Goal: Task Accomplishment & Management: Use online tool/utility

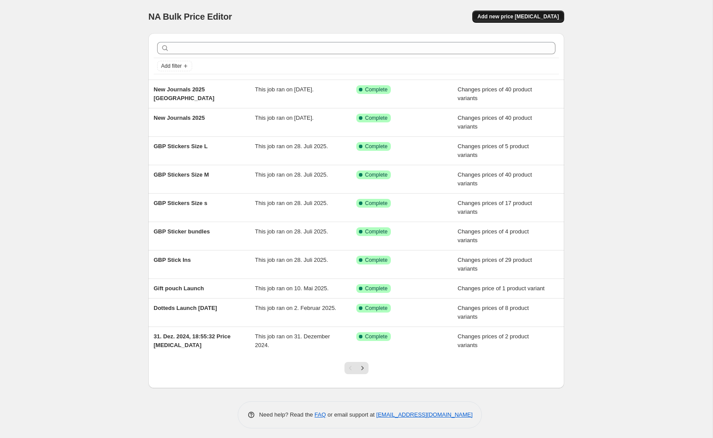
click at [506, 19] on span "Add new price [MEDICAL_DATA]" at bounding box center [517, 16] width 81 height 7
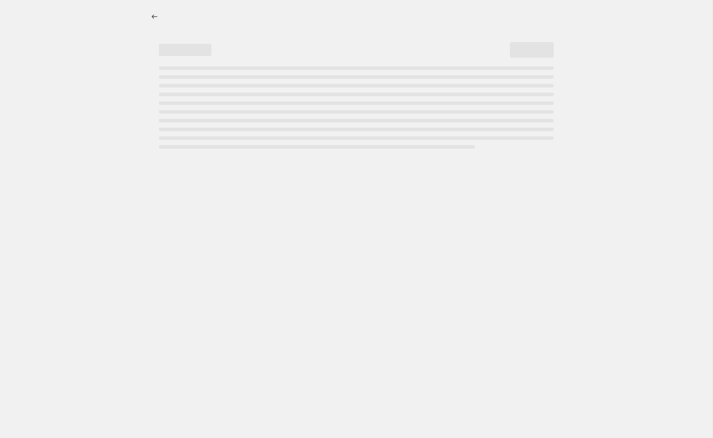
select select "percentage"
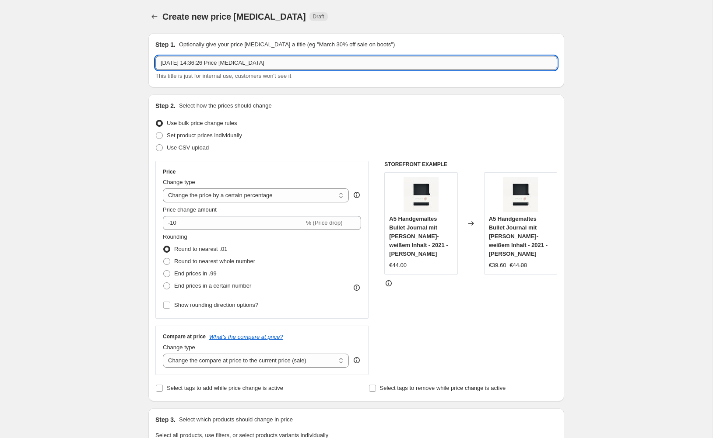
click at [283, 66] on input "23. Sept. 2025, 14:36:26 Price change job" at bounding box center [356, 63] width 402 height 14
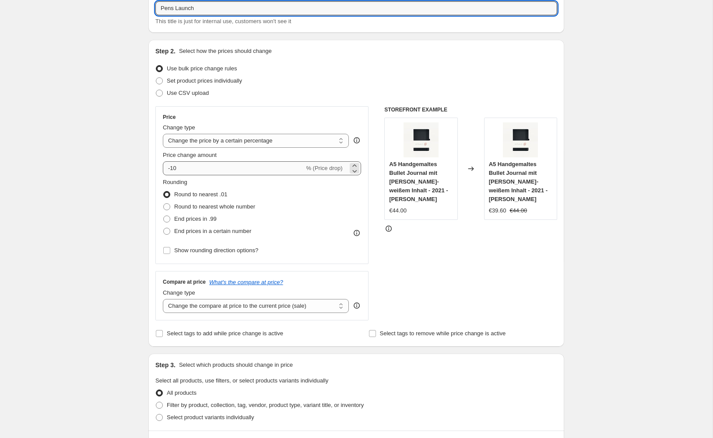
scroll to position [87, 0]
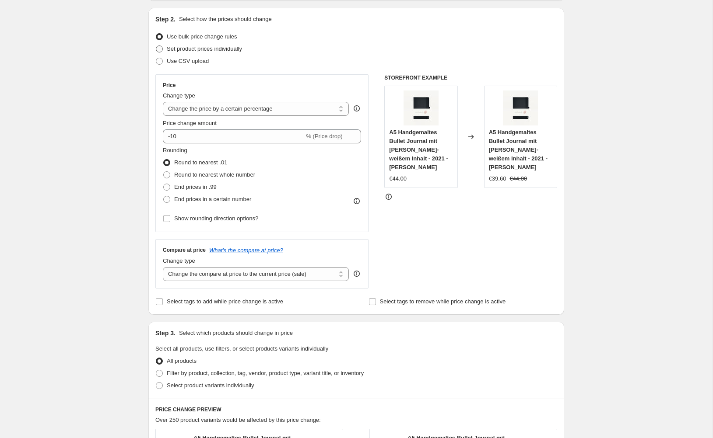
type input "Pens Launch"
click at [212, 49] on span "Set product prices individually" at bounding box center [204, 48] width 75 height 7
click at [156, 46] on input "Set product prices individually" at bounding box center [156, 45] width 0 height 0
radio input "true"
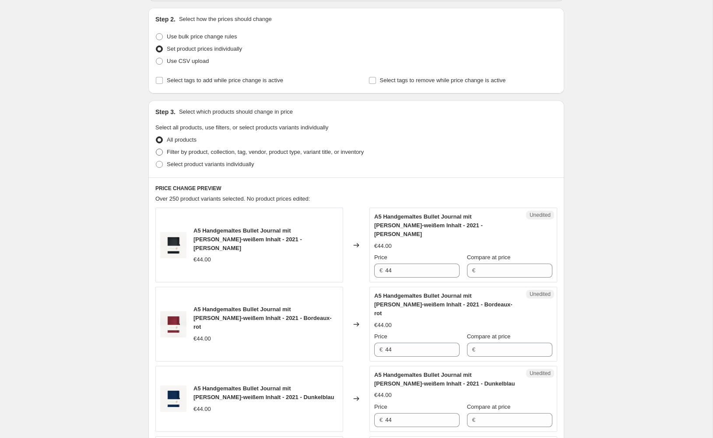
click at [192, 151] on span "Filter by product, collection, tag, vendor, product type, variant title, or inv…" at bounding box center [265, 152] width 197 height 7
click at [156, 149] on input "Filter by product, collection, tag, vendor, product type, variant title, or inv…" at bounding box center [156, 149] width 0 height 0
radio input "true"
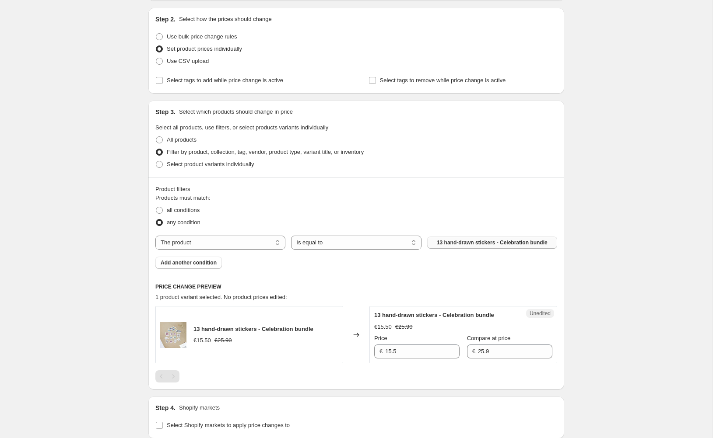
click at [447, 241] on span "13 hand-drawn stickers - Celebration bundle" at bounding box center [492, 242] width 111 height 7
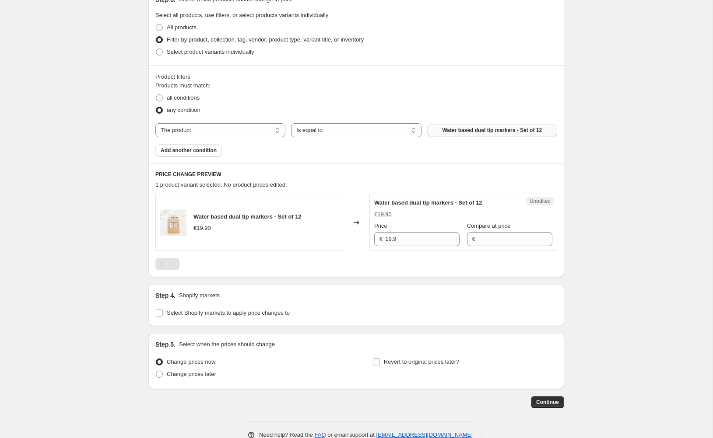
scroll to position [204, 0]
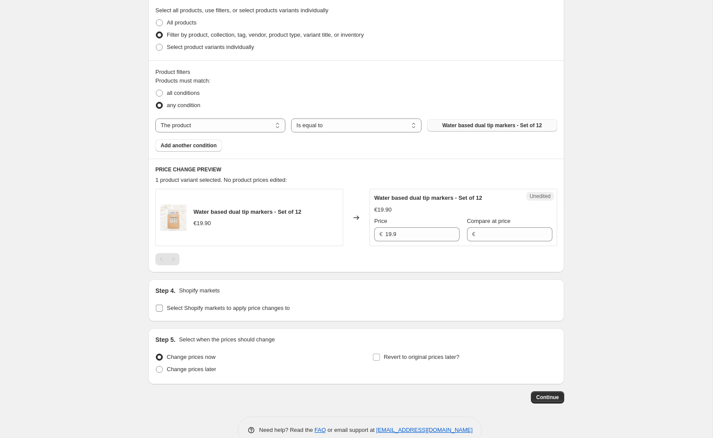
click at [197, 305] on span "Select Shopify markets to apply price changes to" at bounding box center [228, 308] width 123 height 7
click at [163, 305] on input "Select Shopify markets to apply price changes to" at bounding box center [159, 308] width 7 height 7
checkbox input "true"
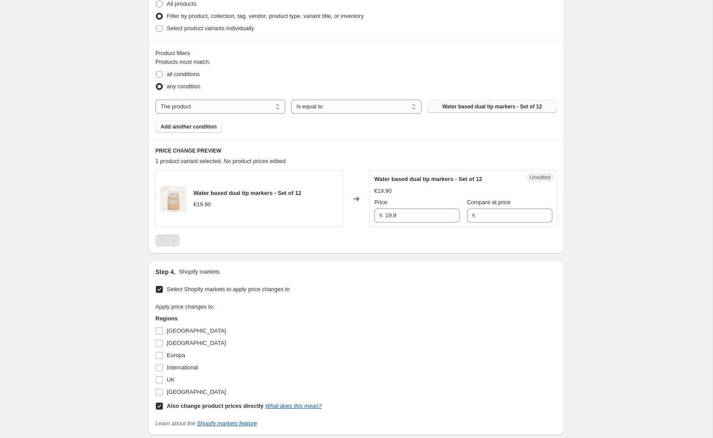
scroll to position [354, 0]
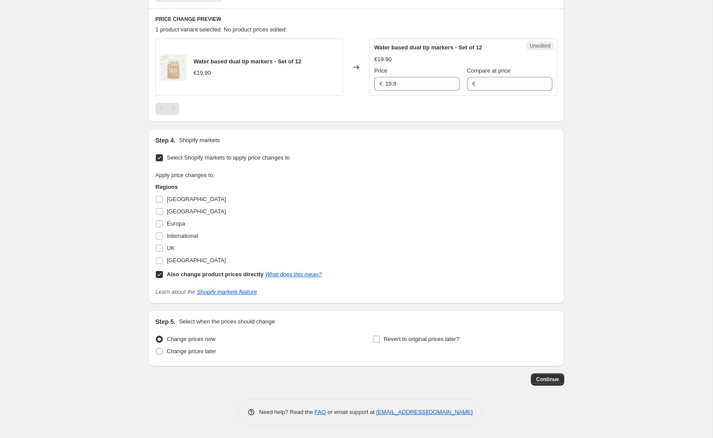
click at [175, 271] on b "Also change product prices directly" at bounding box center [215, 274] width 97 height 7
click at [163, 271] on input "Also change product prices directly What does this mean?" at bounding box center [159, 274] width 7 height 7
checkbox input "false"
click at [167, 247] on span "UK" at bounding box center [171, 248] width 8 height 7
click at [163, 247] on input "UK" at bounding box center [159, 248] width 7 height 7
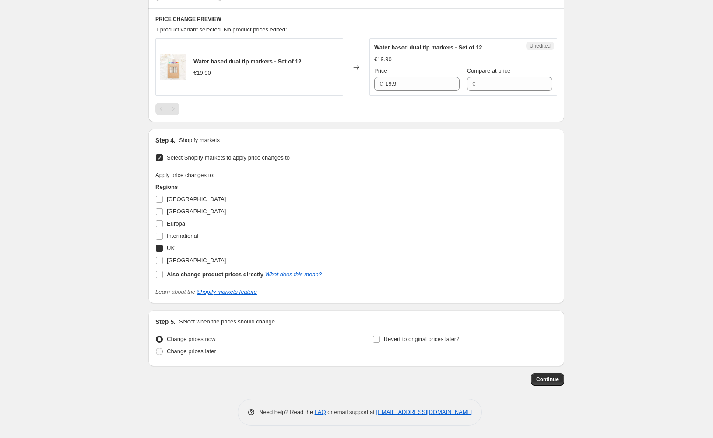
checkbox input "true"
click at [177, 234] on span "International" at bounding box center [182, 236] width 31 height 7
click at [163, 234] on input "International" at bounding box center [159, 236] width 7 height 7
checkbox input "true"
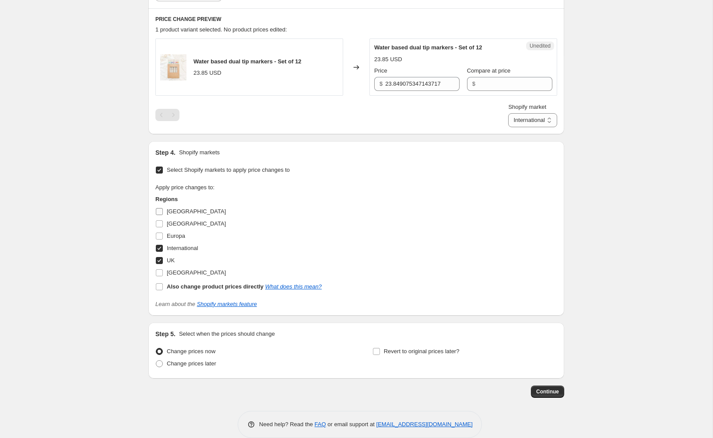
click at [181, 209] on span "[GEOGRAPHIC_DATA]" at bounding box center [196, 211] width 59 height 7
click at [163, 209] on input "[GEOGRAPHIC_DATA]" at bounding box center [159, 211] width 7 height 7
checkbox input "true"
select select "51795263753"
click at [172, 272] on span "[GEOGRAPHIC_DATA]" at bounding box center [196, 272] width 59 height 7
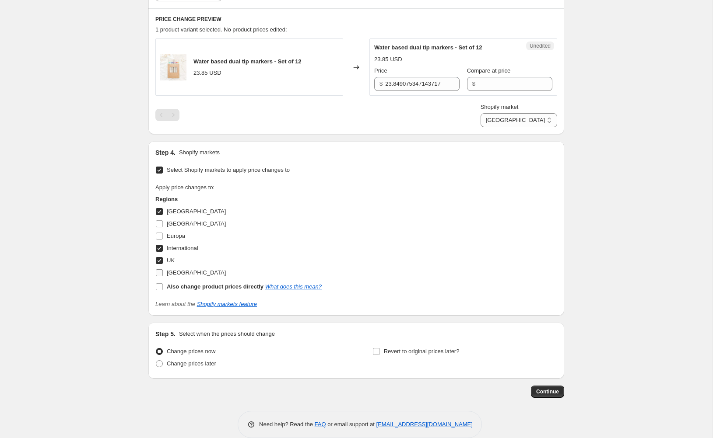
click at [163, 272] on input "[GEOGRAPHIC_DATA]" at bounding box center [159, 272] width 7 height 7
checkbox input "true"
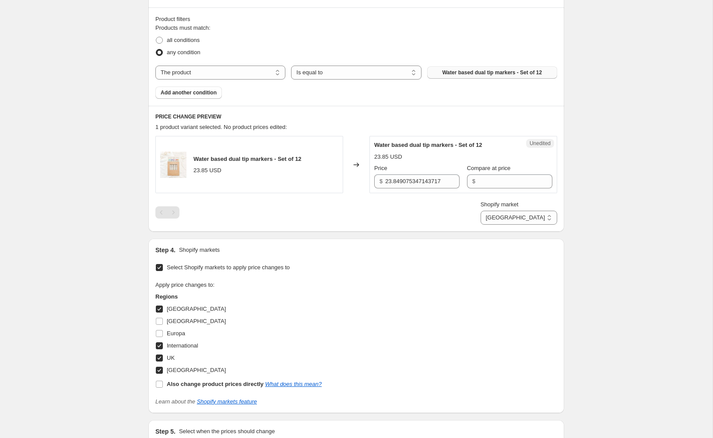
scroll to position [256, 0]
click at [401, 182] on input "23.849075347143717" at bounding box center [422, 182] width 74 height 14
click at [414, 214] on div "Shopify market Australien International UK USA Australien" at bounding box center [356, 213] width 402 height 24
click at [388, 178] on input "23.849075347143717" at bounding box center [422, 182] width 74 height 14
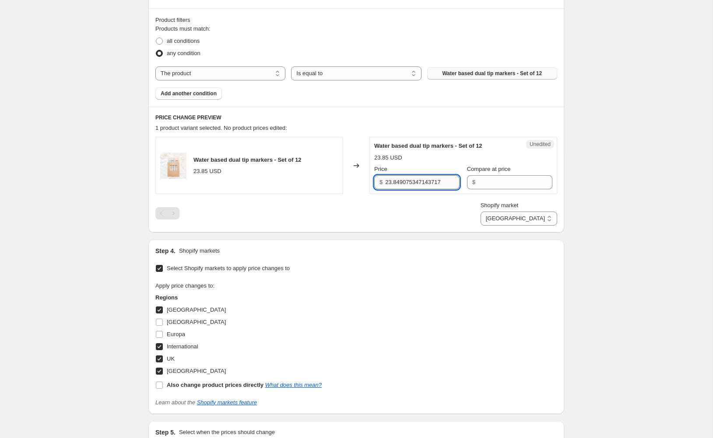
click at [388, 178] on input "23.849075347143717" at bounding box center [422, 182] width 74 height 14
type input "24.9"
click at [420, 224] on div "Shopify market Australien International UK USA Australien" at bounding box center [356, 213] width 402 height 24
click at [410, 182] on input "24.9" at bounding box center [422, 182] width 74 height 14
click at [458, 209] on div "Shopify market Australien International UK USA Australien" at bounding box center [356, 213] width 402 height 24
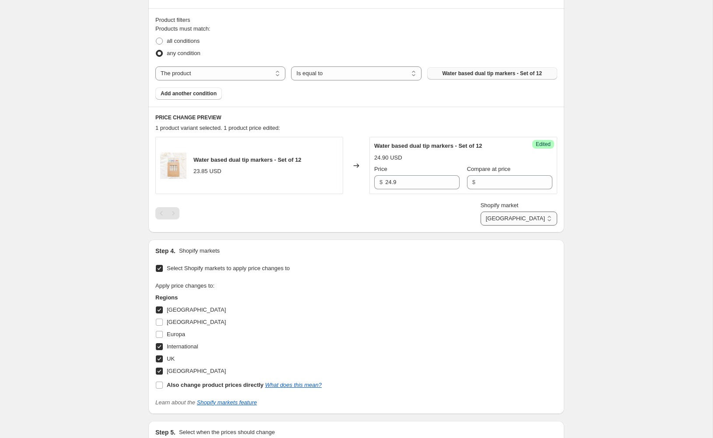
click at [534, 217] on select "Australien International UK USA" at bounding box center [518, 219] width 77 height 14
select select "987824291"
click at [506, 226] on select "Australien International UK USA" at bounding box center [518, 219] width 77 height 14
click at [416, 179] on input "23.849075347143717" at bounding box center [422, 182] width 74 height 14
paste input "4.9"
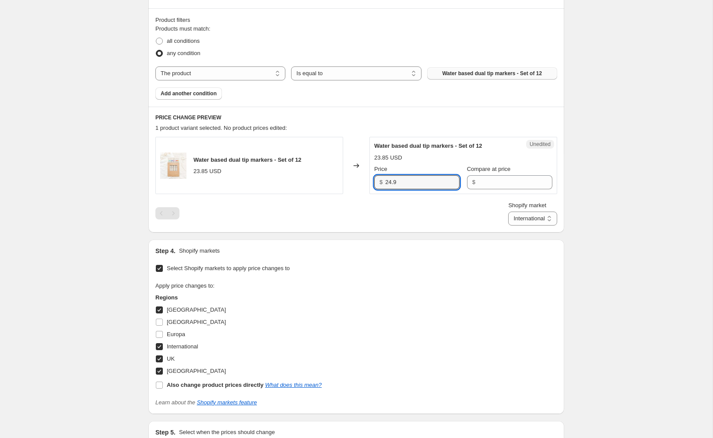
type input "24.9"
click at [463, 214] on div "Shopify market Australien International UK USA International" at bounding box center [356, 213] width 402 height 24
click at [546, 222] on select "Australien International UK USA" at bounding box center [532, 219] width 49 height 14
select select "52688945417"
click at [516, 226] on select "Australien International UK USA" at bounding box center [532, 219] width 49 height 14
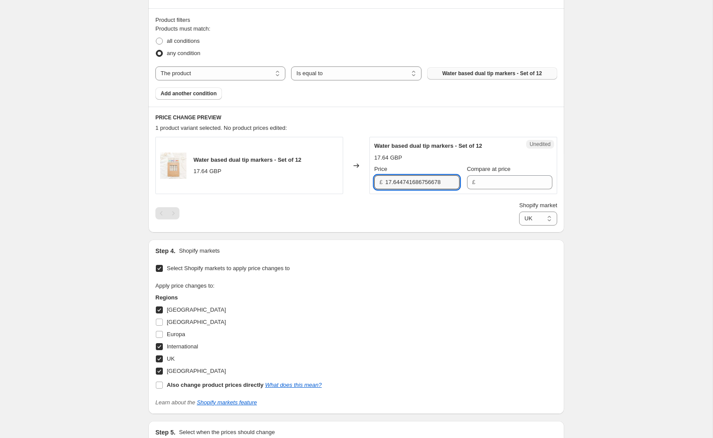
drag, startPoint x: 411, startPoint y: 183, endPoint x: 422, endPoint y: 197, distance: 17.8
click at [411, 183] on input "17.644741686756678" at bounding box center [422, 182] width 74 height 14
type input "19.9"
click at [430, 213] on div "Shopify market Australien International UK USA UK" at bounding box center [356, 213] width 402 height 24
click at [545, 220] on select "Australien International UK USA" at bounding box center [538, 219] width 38 height 14
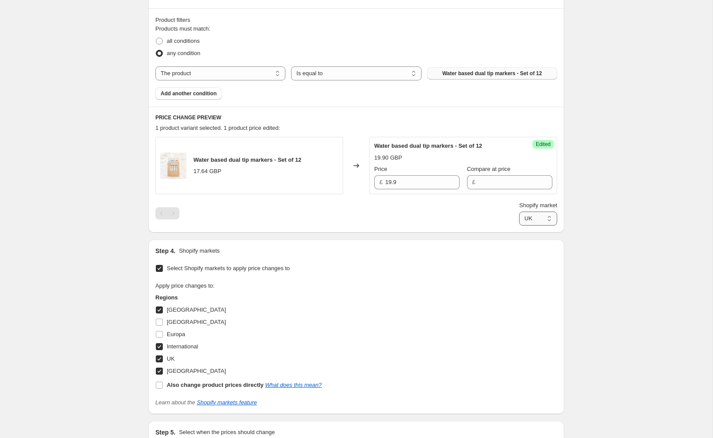
select select "50405409033"
click at [519, 226] on select "Australien International UK USA" at bounding box center [538, 219] width 38 height 14
click at [402, 180] on input "23.849075347143717" at bounding box center [422, 182] width 74 height 14
paste input "4.9"
type input "24.9"
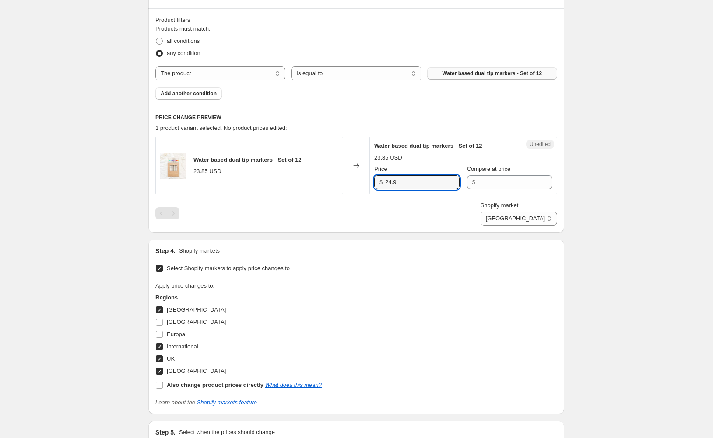
click at [412, 206] on div "Shopify market Australien International UK USA USA" at bounding box center [356, 213] width 402 height 24
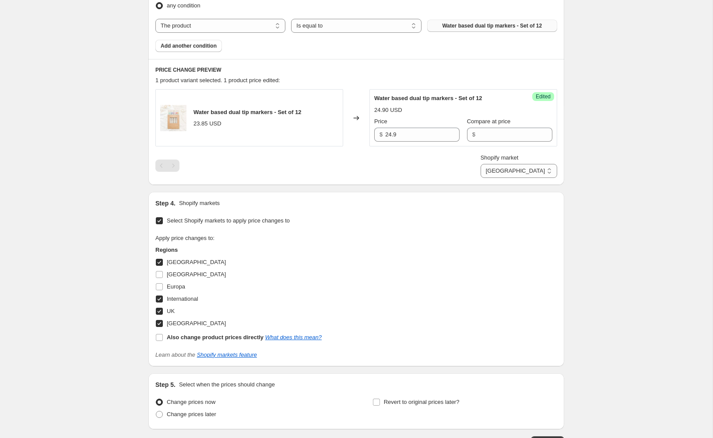
scroll to position [367, 0]
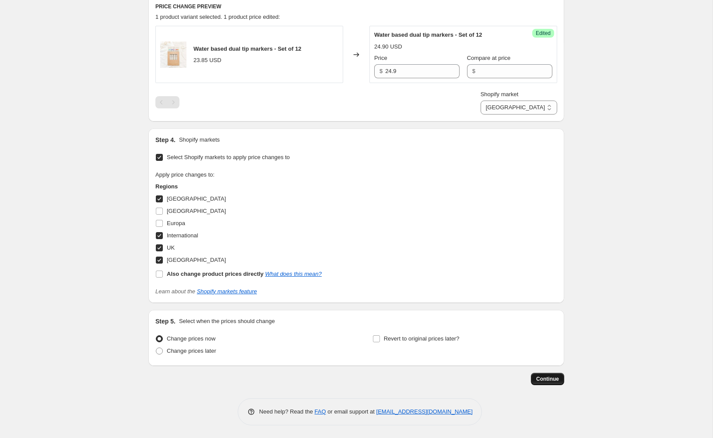
click at [554, 380] on span "Continue" at bounding box center [547, 379] width 23 height 7
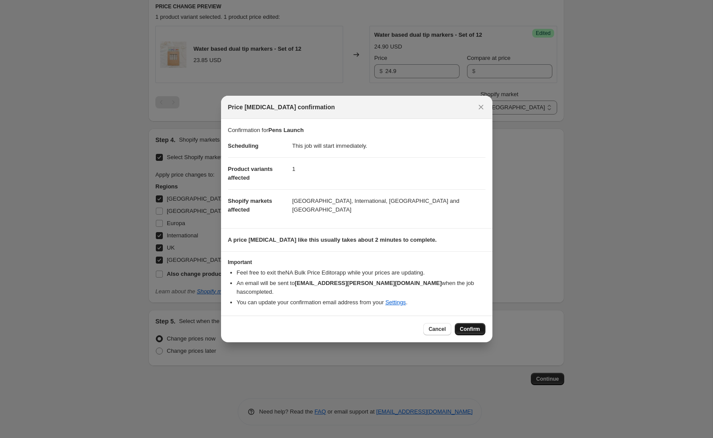
click at [470, 327] on span "Confirm" at bounding box center [470, 329] width 20 height 7
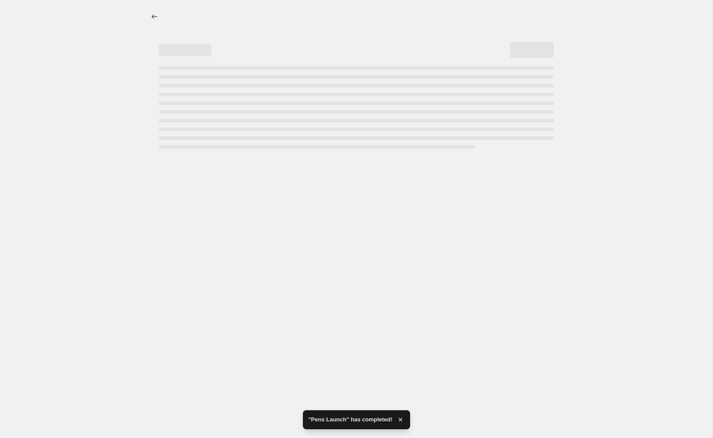
select select "50405409033"
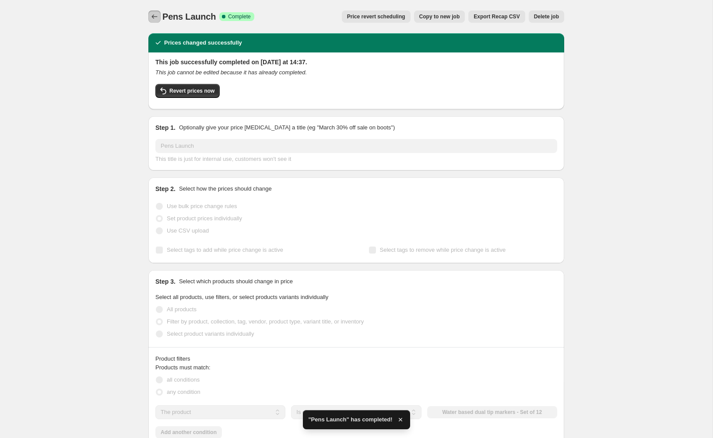
click at [150, 17] on button "Price change jobs" at bounding box center [154, 16] width 12 height 12
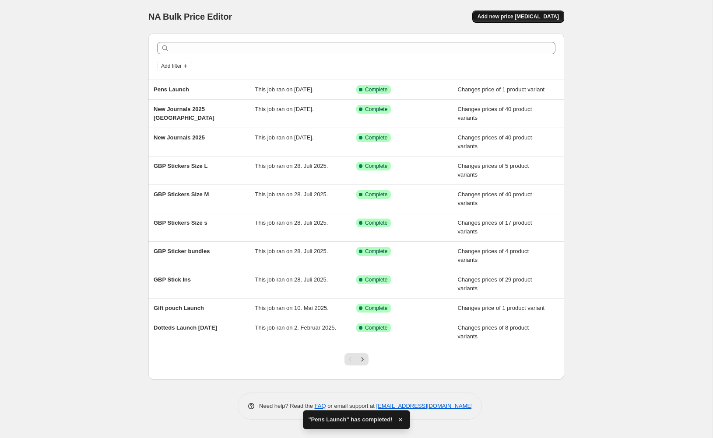
click at [536, 14] on span "Add new price [MEDICAL_DATA]" at bounding box center [517, 16] width 81 height 7
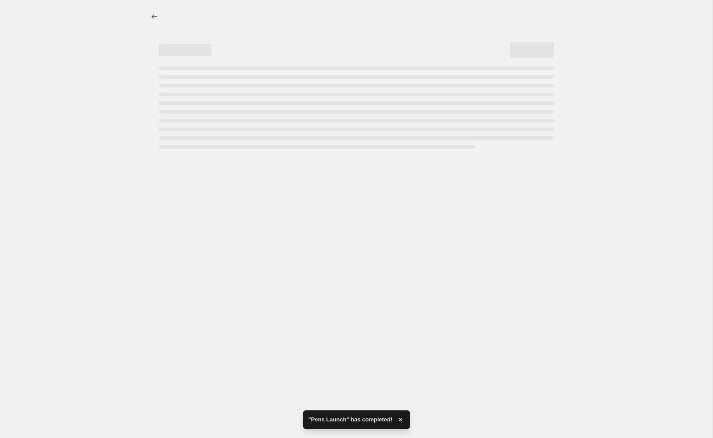
select select "percentage"
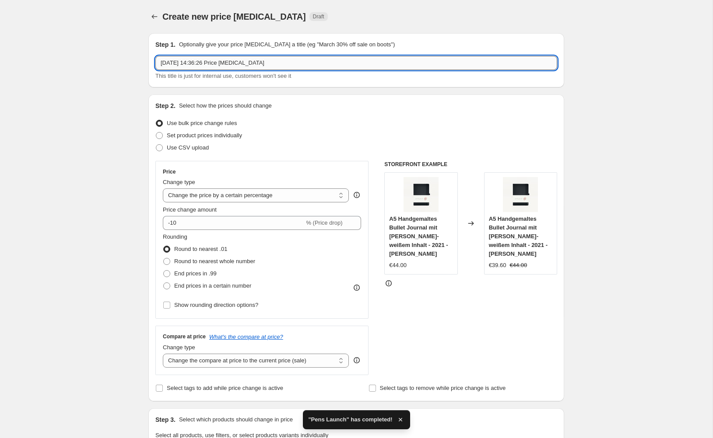
click at [287, 63] on input "23. Sept. 2025, 14:36:26 Price change job" at bounding box center [356, 63] width 402 height 14
click at [287, 62] on input "23. Sept. 2025, 14:36:26 Price change job" at bounding box center [356, 63] width 402 height 14
type input "New Stick Ins Launch"
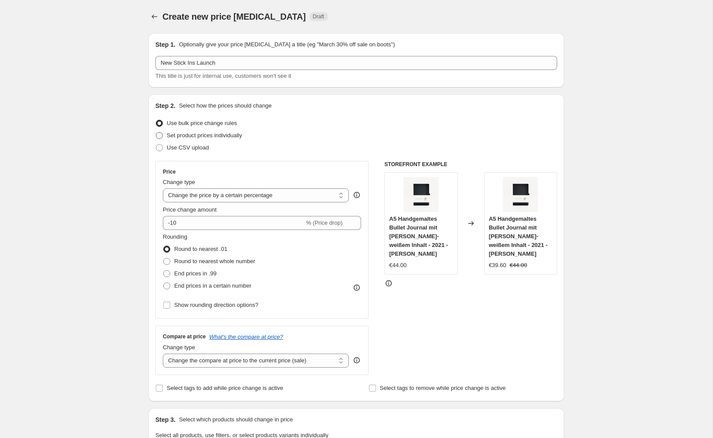
click at [226, 138] on span "Set product prices individually" at bounding box center [204, 135] width 75 height 7
click at [156, 133] on input "Set product prices individually" at bounding box center [156, 132] width 0 height 0
radio input "true"
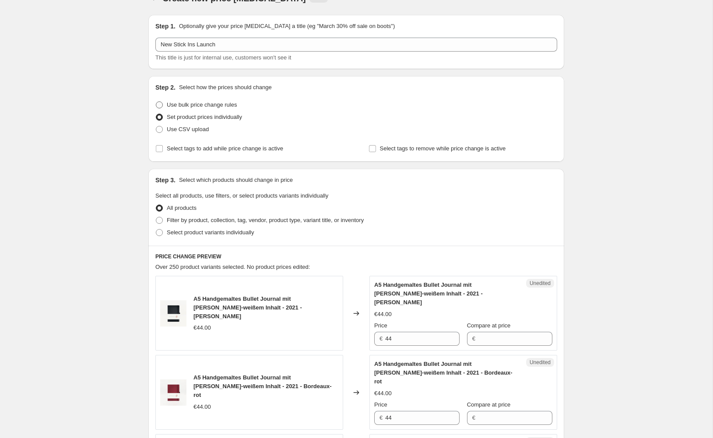
scroll to position [19, 0]
click at [203, 102] on span "Use bulk price change rules" at bounding box center [202, 104] width 70 height 7
click at [156, 101] on input "Use bulk price change rules" at bounding box center [156, 101] width 0 height 0
radio input "true"
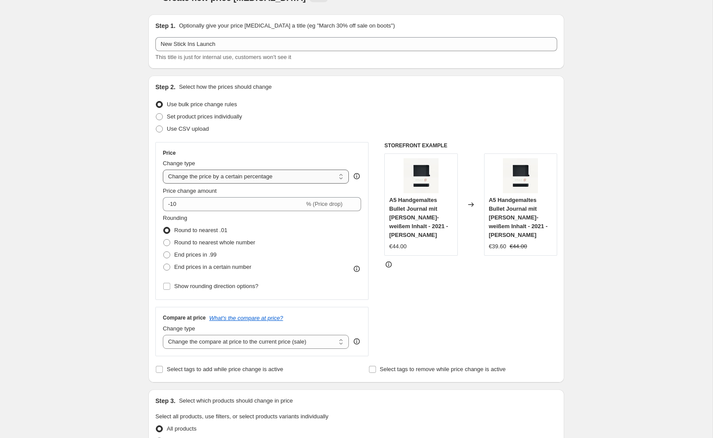
click at [235, 178] on select "Change the price to a certain amount Change the price by a certain amount Chang…" at bounding box center [256, 177] width 186 height 14
select select "to"
click at [163, 170] on select "Change the price to a certain amount Change the price by a certain amount Chang…" at bounding box center [256, 177] width 186 height 14
type input "80.00"
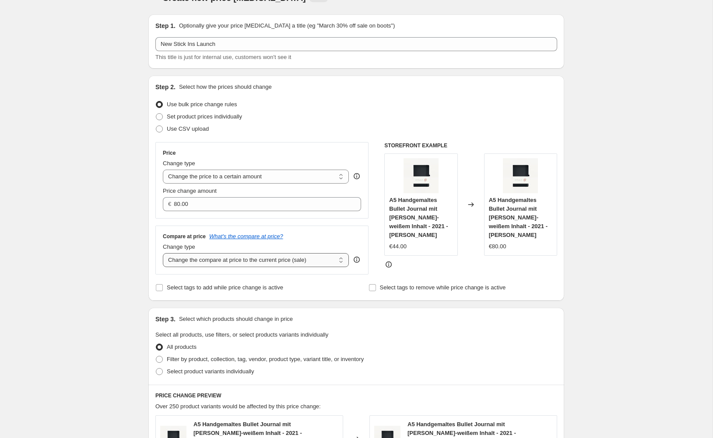
click at [271, 259] on select "Change the compare at price to the current price (sale) Change the compare at p…" at bounding box center [256, 260] width 186 height 14
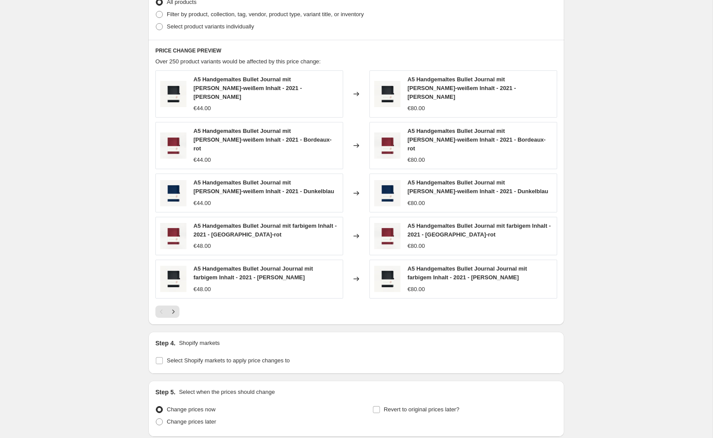
scroll to position [417, 0]
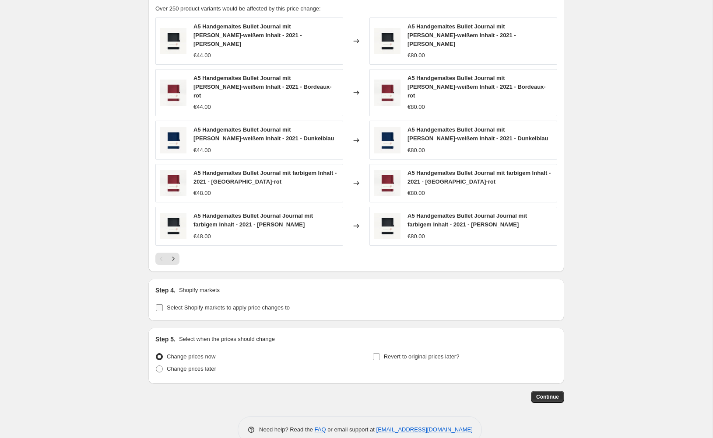
click at [217, 304] on span "Select Shopify markets to apply price changes to" at bounding box center [228, 307] width 123 height 7
click at [163, 304] on input "Select Shopify markets to apply price changes to" at bounding box center [159, 307] width 7 height 7
checkbox input "true"
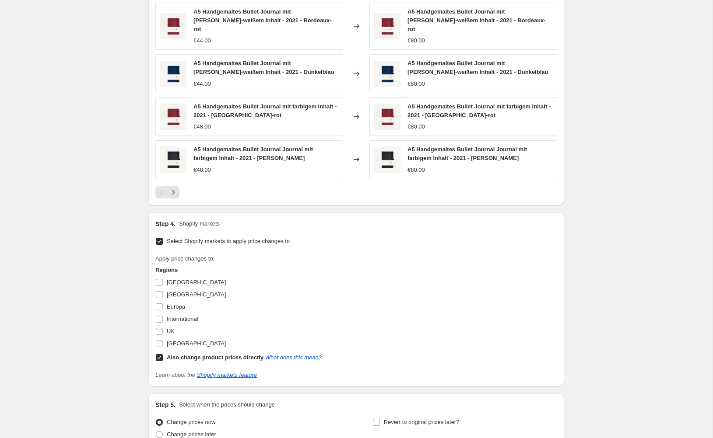
scroll to position [485, 0]
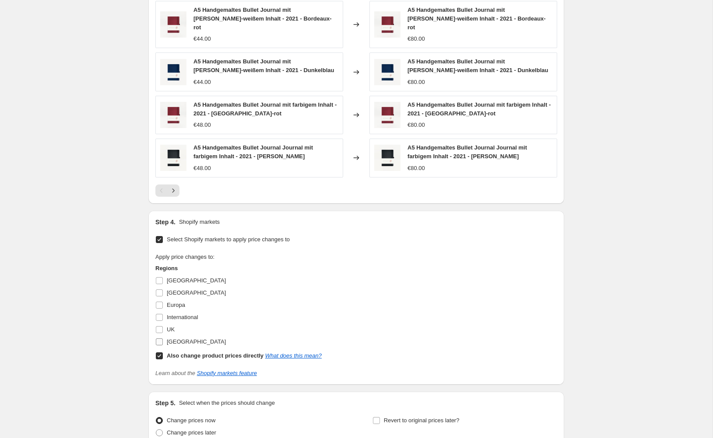
click at [171, 339] on span "[GEOGRAPHIC_DATA]" at bounding box center [196, 342] width 59 height 7
click at [163, 339] on input "[GEOGRAPHIC_DATA]" at bounding box center [159, 342] width 7 height 7
checkbox input "true"
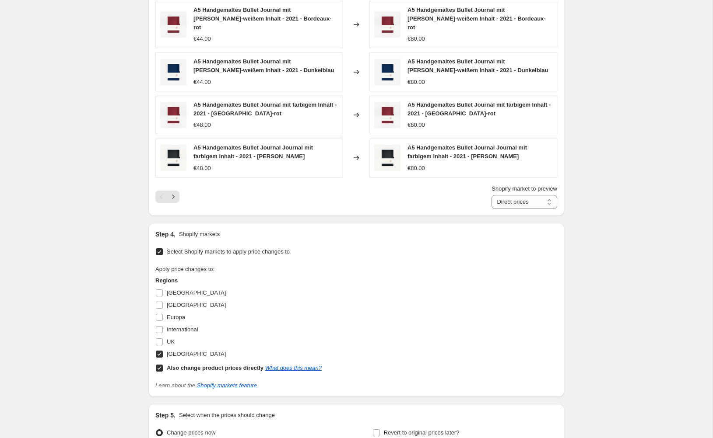
click at [178, 365] on b "Also change product prices directly" at bounding box center [215, 368] width 97 height 7
click at [163, 365] on input "Also change product prices directly What does this mean?" at bounding box center [159, 368] width 7 height 7
checkbox input "false"
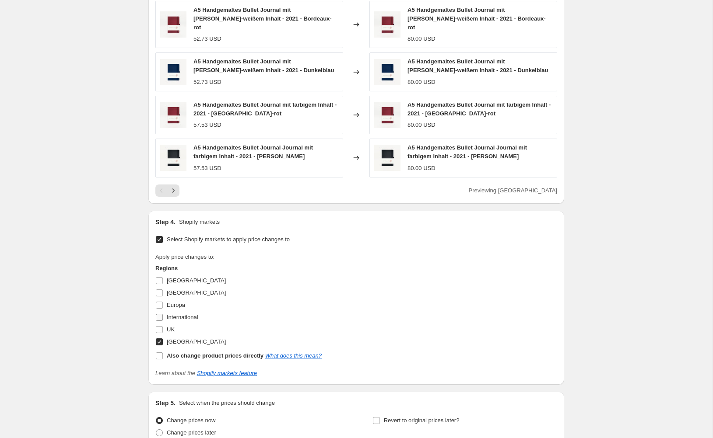
click at [185, 314] on span "International" at bounding box center [182, 317] width 31 height 7
click at [163, 314] on input "International" at bounding box center [159, 317] width 7 height 7
checkbox input "true"
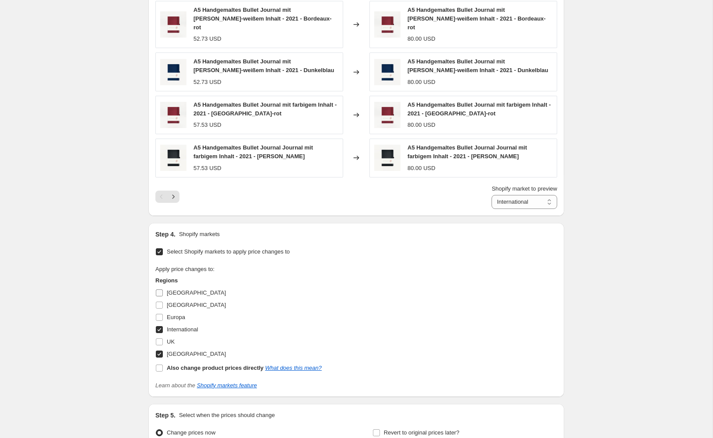
click at [175, 290] on span "[GEOGRAPHIC_DATA]" at bounding box center [196, 293] width 59 height 7
click at [163, 290] on input "[GEOGRAPHIC_DATA]" at bounding box center [159, 293] width 7 height 7
checkbox input "true"
select select "51795263753"
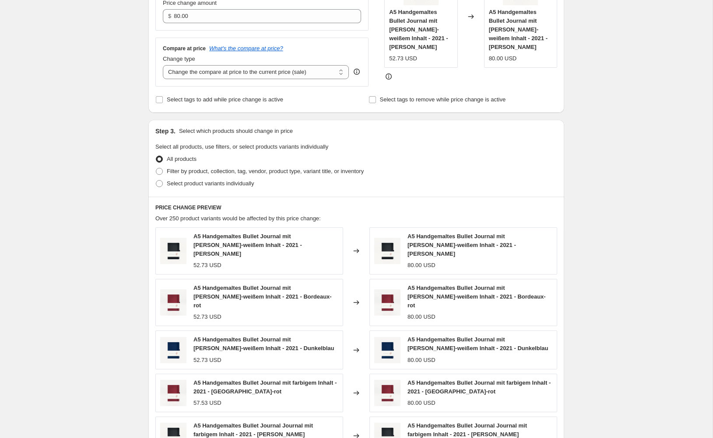
scroll to position [179, 0]
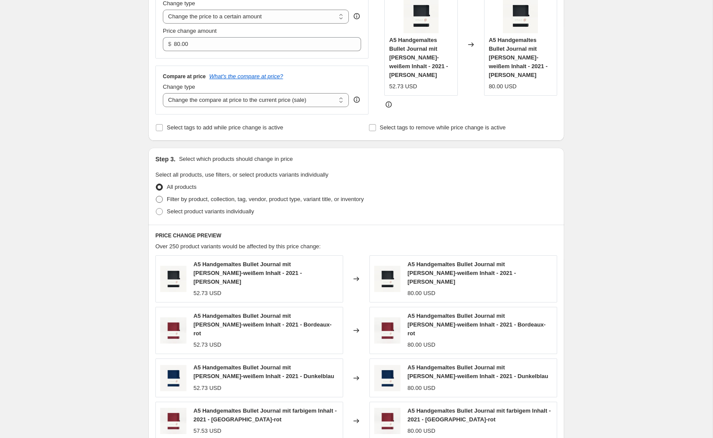
click at [201, 199] on span "Filter by product, collection, tag, vendor, product type, variant title, or inv…" at bounding box center [265, 199] width 197 height 7
click at [156, 196] on input "Filter by product, collection, tag, vendor, product type, variant title, or inv…" at bounding box center [156, 196] width 0 height 0
radio input "true"
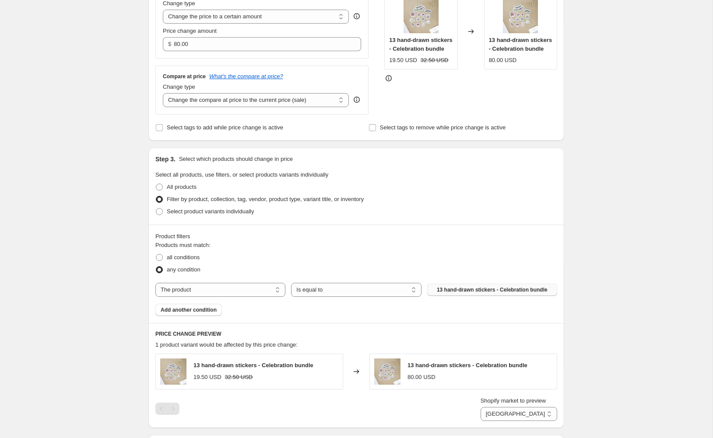
click at [482, 290] on span "13 hand-drawn stickers - Celebration bundle" at bounding box center [492, 289] width 111 height 7
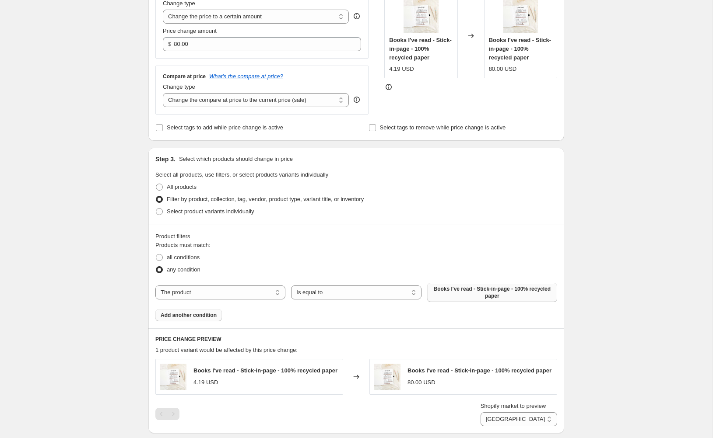
click at [210, 316] on span "Add another condition" at bounding box center [189, 315] width 56 height 7
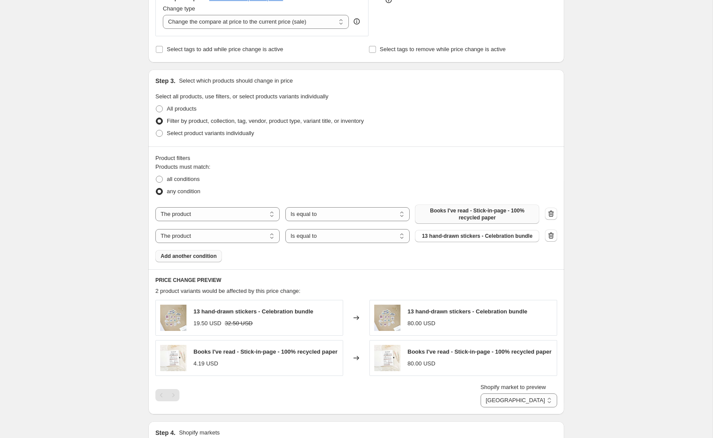
scroll to position [263, 0]
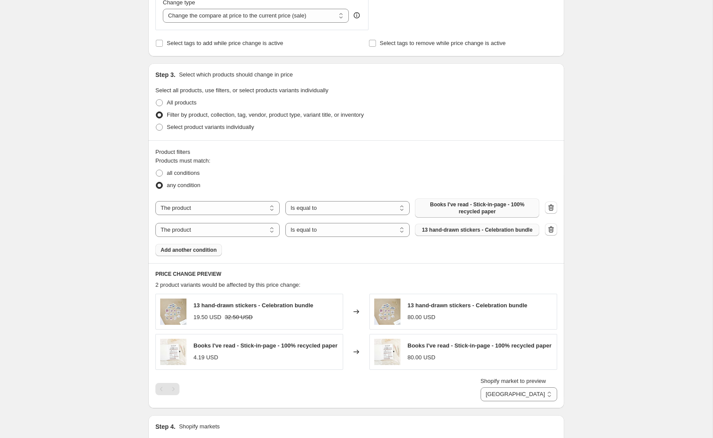
click at [486, 231] on span "13 hand-drawn stickers - Celebration bundle" at bounding box center [477, 230] width 111 height 7
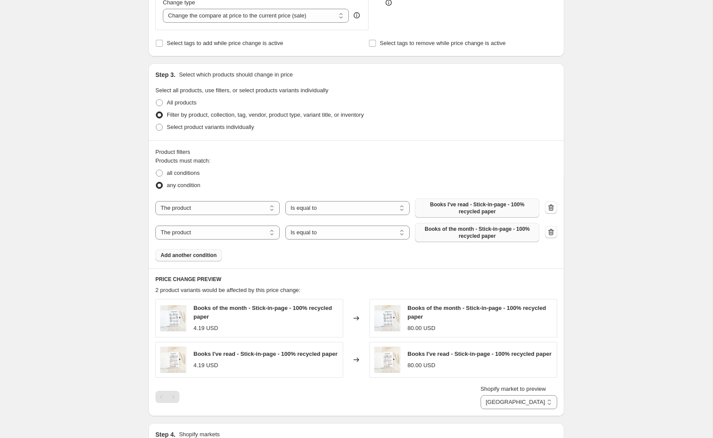
click at [189, 255] on span "Add another condition" at bounding box center [189, 255] width 56 height 7
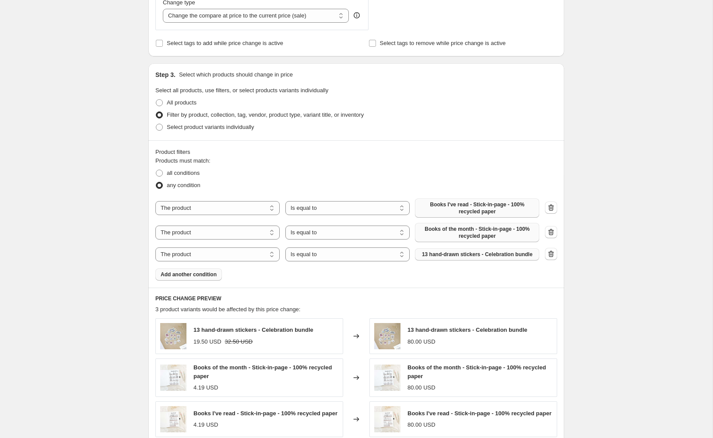
click at [495, 255] on span "13 hand-drawn stickers - Celebration bundle" at bounding box center [477, 254] width 111 height 7
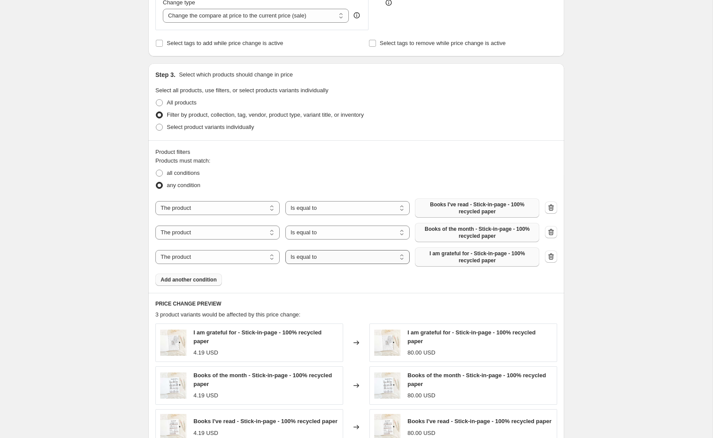
click at [328, 259] on select "Is equal to Is not equal to" at bounding box center [347, 257] width 124 height 14
click at [202, 280] on span "Add another condition" at bounding box center [189, 279] width 56 height 7
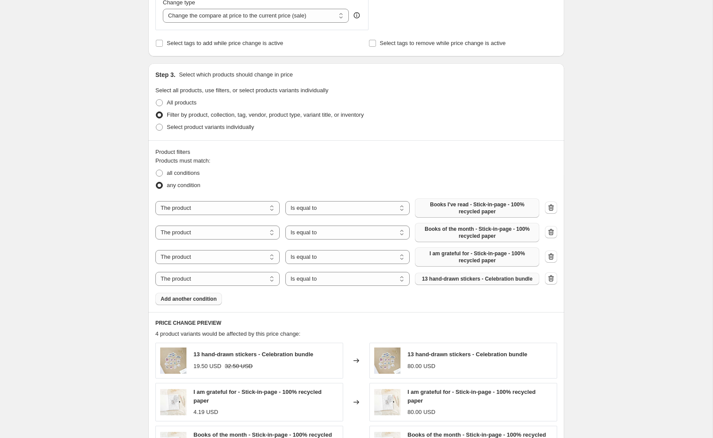
click at [493, 282] on span "13 hand-drawn stickers - Celebration bundle" at bounding box center [477, 279] width 111 height 7
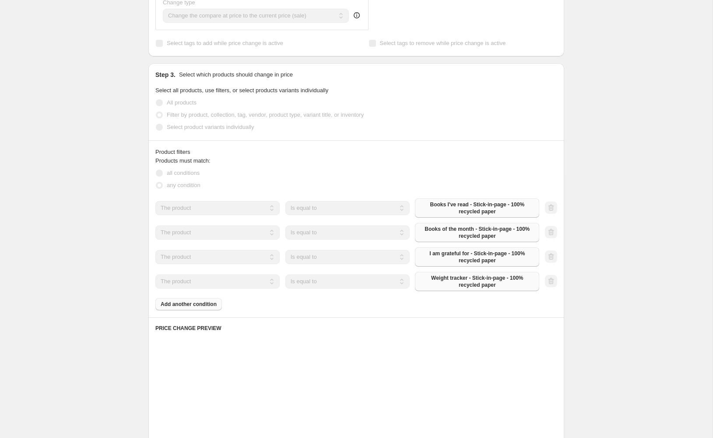
click at [196, 305] on div "Products must match: all conditions any condition The product The product's col…" at bounding box center [356, 234] width 402 height 154
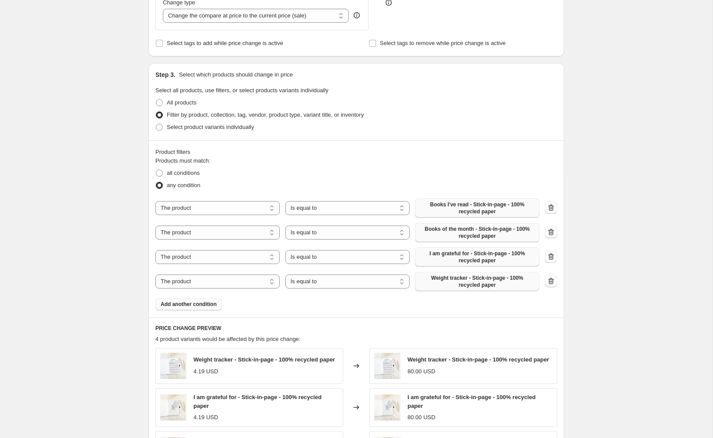
click at [187, 303] on span "Add another condition" at bounding box center [189, 304] width 56 height 7
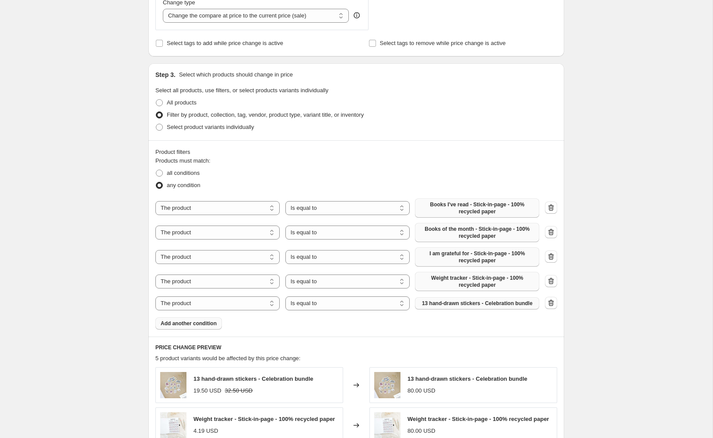
click at [466, 306] on span "13 hand-drawn stickers - Celebration bundle" at bounding box center [477, 303] width 111 height 7
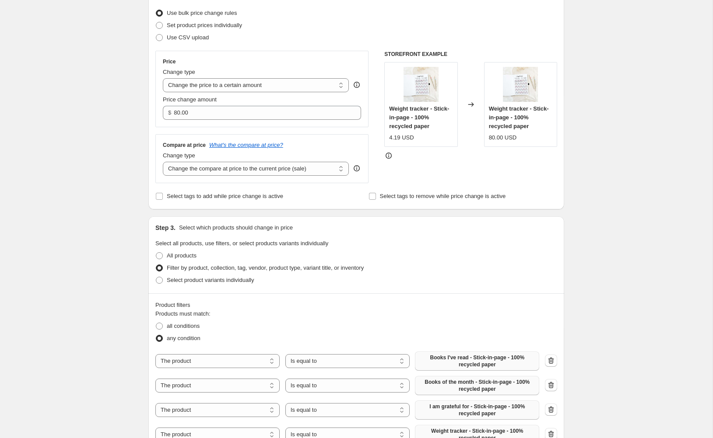
scroll to position [0, 0]
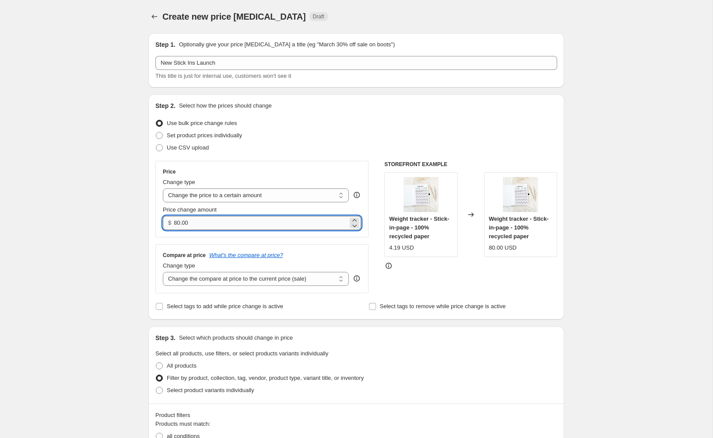
click at [235, 225] on input "80.00" at bounding box center [261, 223] width 174 height 14
click at [204, 221] on input "80.00" at bounding box center [261, 223] width 174 height 14
drag, startPoint x: 204, startPoint y: 221, endPoint x: 169, endPoint y: 221, distance: 35.0
click at [169, 221] on div "$ 80.00" at bounding box center [262, 223] width 198 height 14
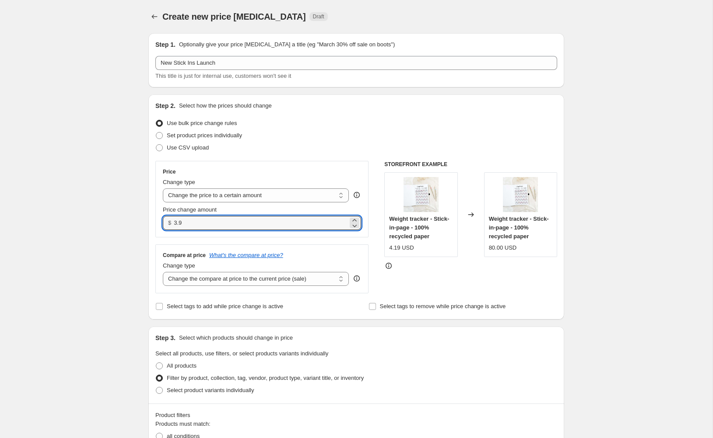
type input "3.90"
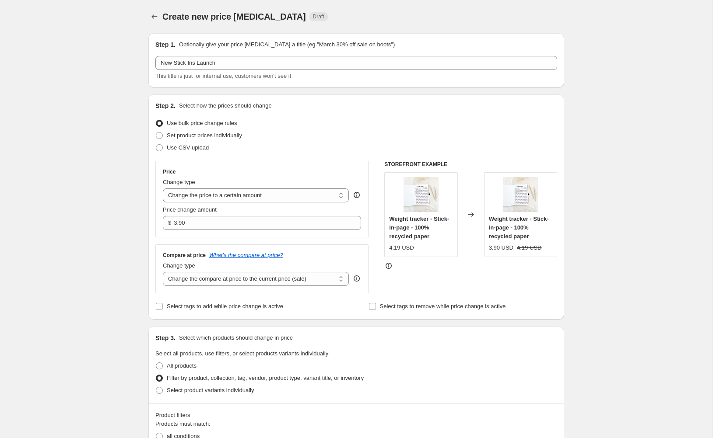
click at [289, 279] on select "Change the compare at price to the current price (sale) Change the compare at p…" at bounding box center [256, 279] width 186 height 14
select select "remove"
click at [163, 272] on select "Change the compare at price to the current price (sale) Change the compare at p…" at bounding box center [256, 279] width 186 height 14
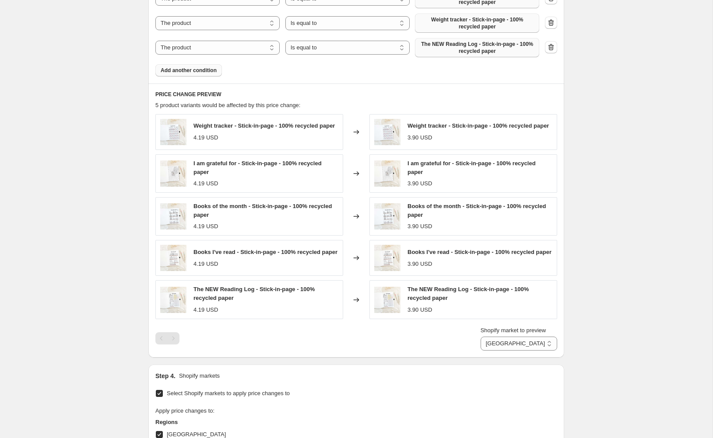
scroll to position [523, 0]
click at [507, 349] on select "Australien International [GEOGRAPHIC_DATA]" at bounding box center [518, 342] width 77 height 14
select select "987824291"
click at [486, 335] on select "Australien International [GEOGRAPHIC_DATA]" at bounding box center [518, 342] width 77 height 14
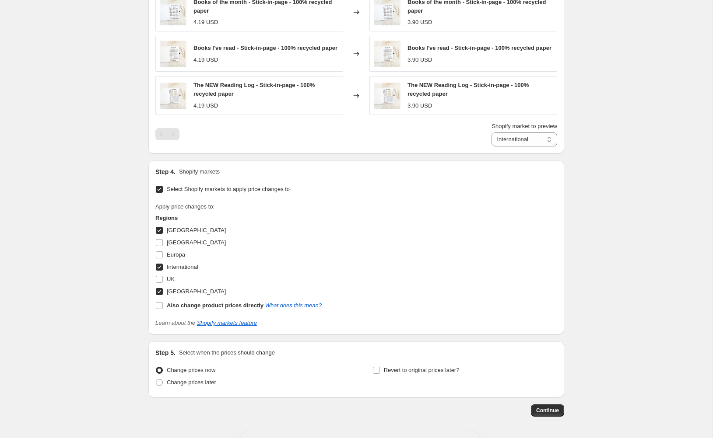
scroll to position [751, 0]
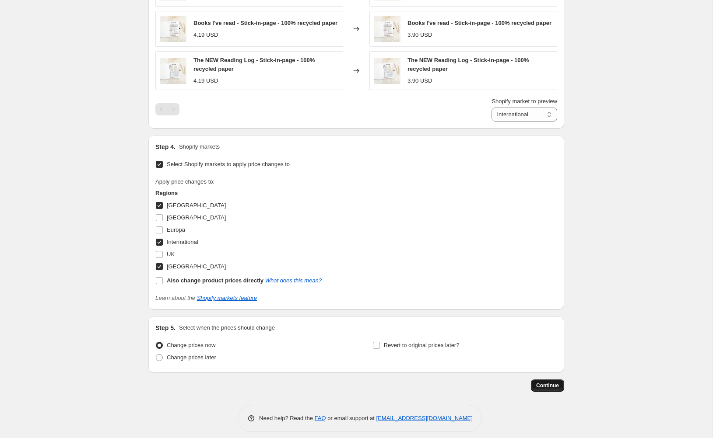
click at [548, 389] on span "Continue" at bounding box center [547, 385] width 23 height 7
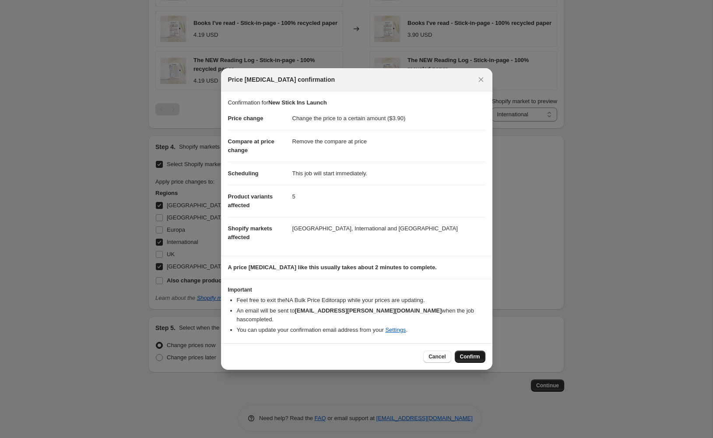
click at [472, 353] on span "Confirm" at bounding box center [470, 356] width 20 height 7
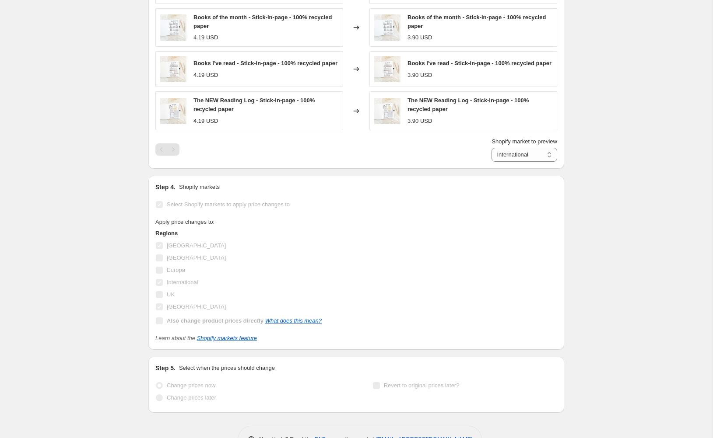
scroll to position [774, 0]
select select "remove"
select select "987824291"
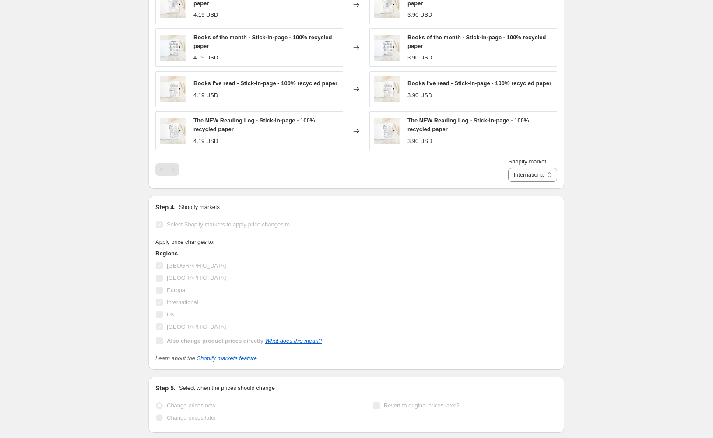
scroll to position [0, 0]
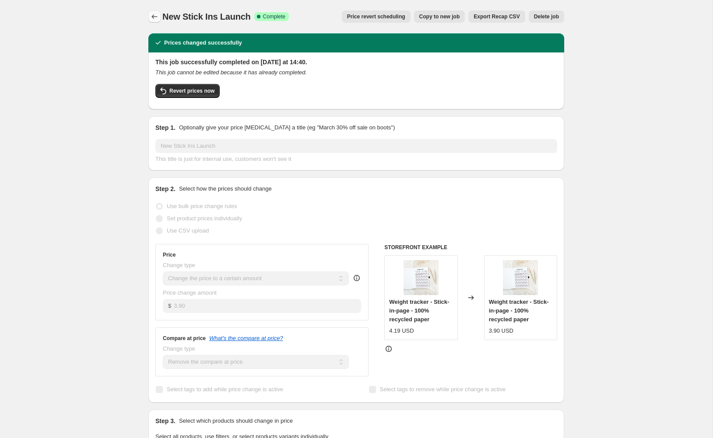
click at [156, 18] on icon "Price change jobs" at bounding box center [154, 16] width 9 height 9
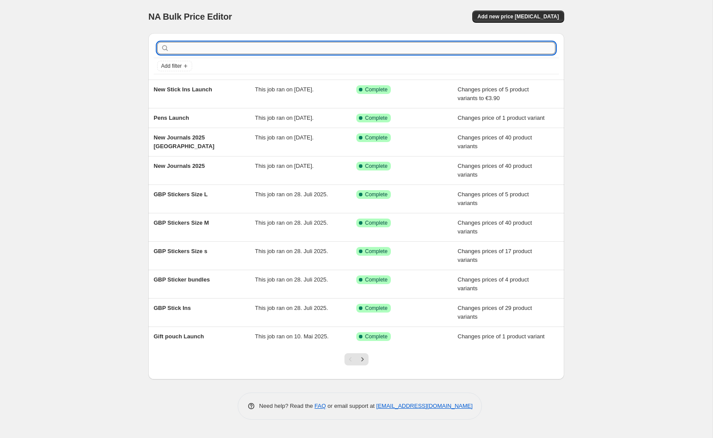
click at [215, 48] on input "text" at bounding box center [363, 48] width 384 height 12
click at [532, 15] on span "Add new price [MEDICAL_DATA]" at bounding box center [517, 16] width 81 height 7
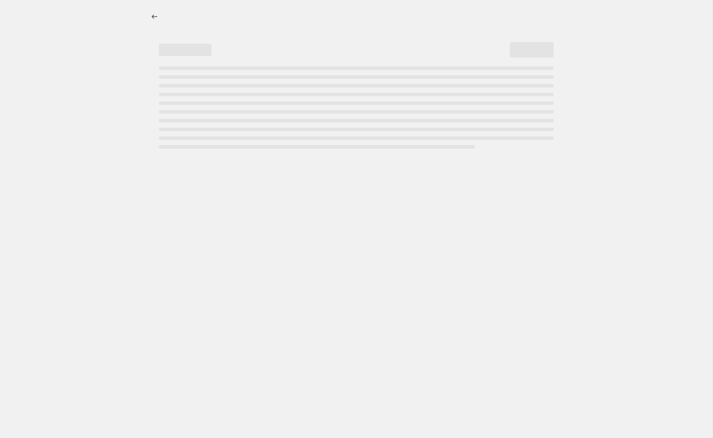
select select "percentage"
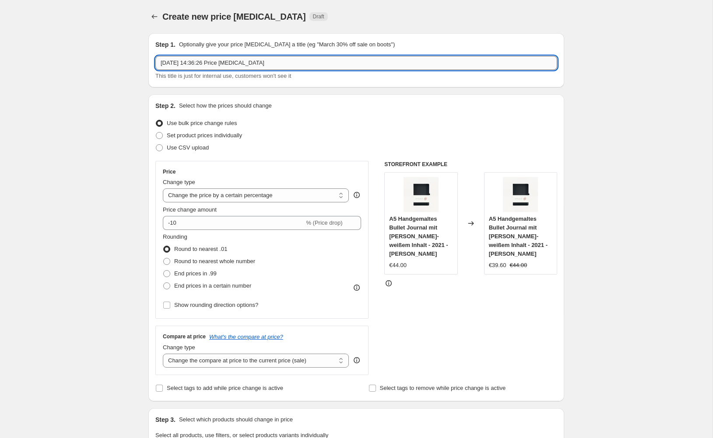
click at [250, 66] on input "23. Sept. 2025, 14:36:26 Price change job" at bounding box center [356, 63] width 402 height 14
type input "New Stick"
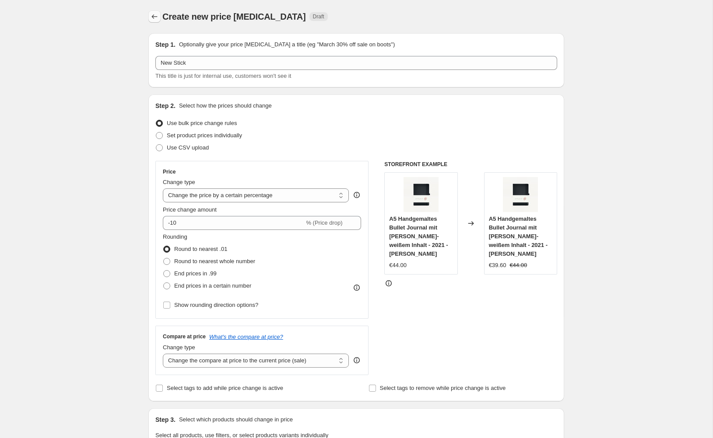
click at [152, 18] on icon "Price change jobs" at bounding box center [154, 16] width 9 height 9
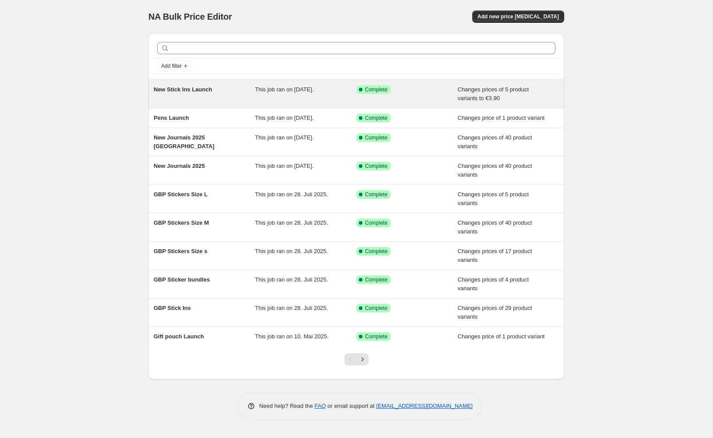
click at [235, 91] on div "New Stick Ins Launch" at bounding box center [204, 93] width 101 height 17
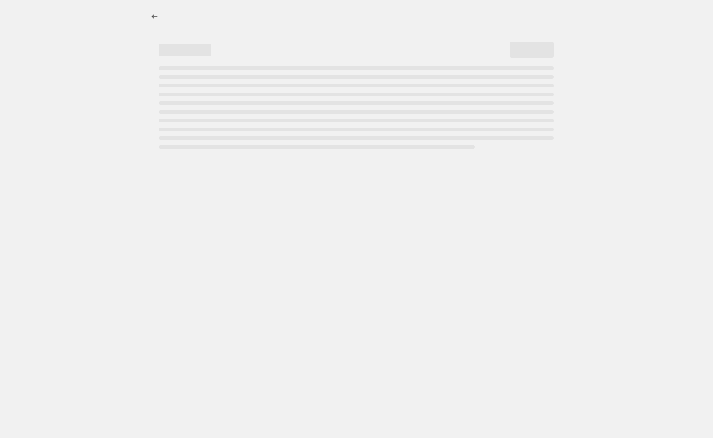
select select "remove"
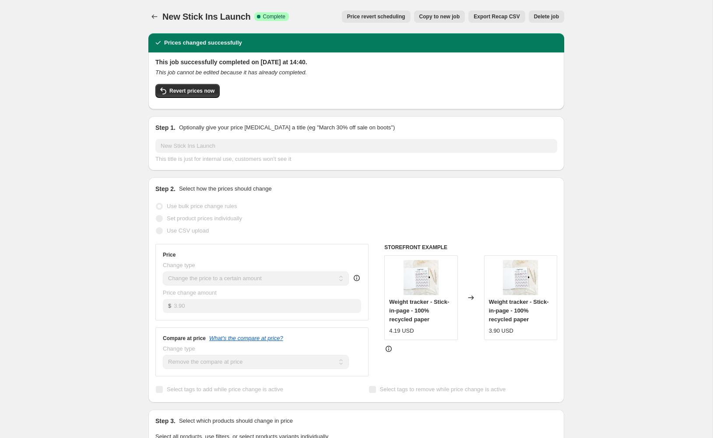
click at [444, 17] on span "Copy to new job" at bounding box center [439, 16] width 41 height 7
select select "remove"
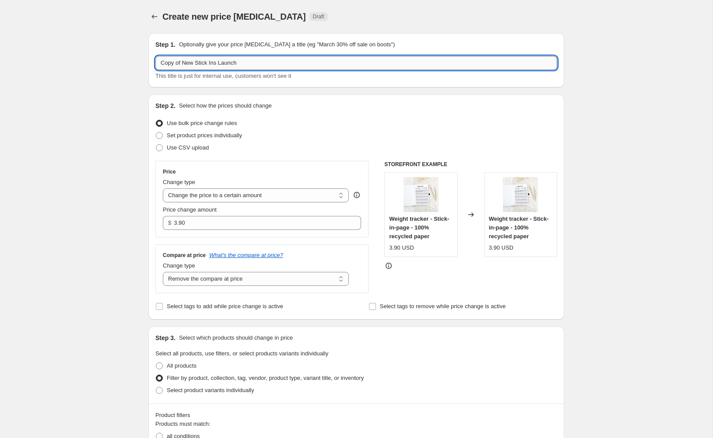
click at [188, 63] on input "Copy of New Stick Ins Launch" at bounding box center [356, 63] width 402 height 14
drag, startPoint x: 184, startPoint y: 61, endPoint x: 142, endPoint y: 60, distance: 42.0
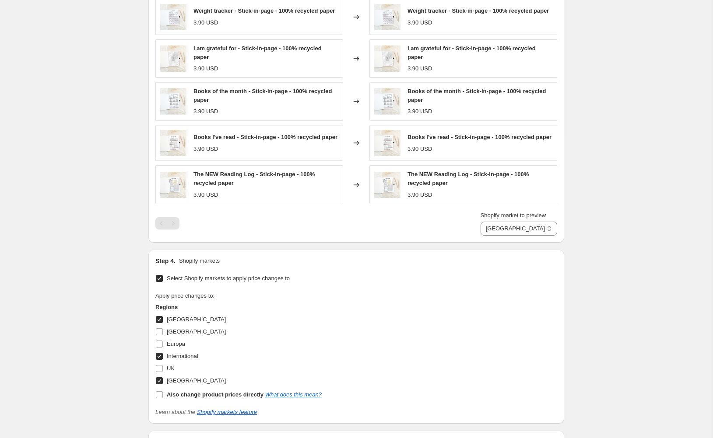
scroll to position [711, 0]
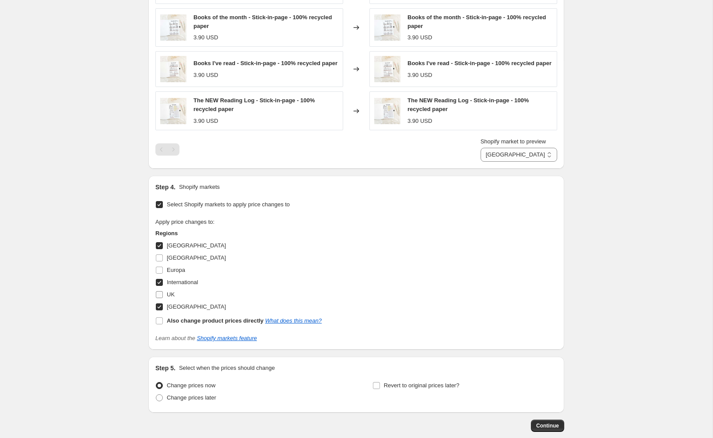
type input "New Stick Ins Launch GBP"
drag, startPoint x: 170, startPoint y: 298, endPoint x: 169, endPoint y: 304, distance: 5.3
click at [170, 298] on span "UK" at bounding box center [171, 294] width 8 height 7
click at [163, 298] on input "UK" at bounding box center [159, 294] width 7 height 7
checkbox input "true"
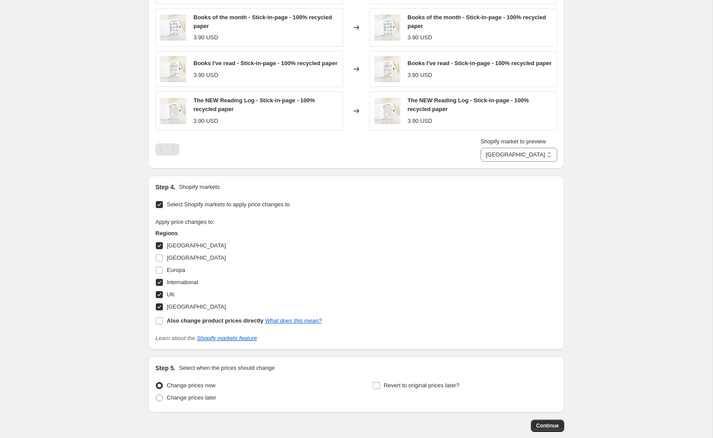
drag, startPoint x: 169, startPoint y: 308, endPoint x: 176, endPoint y: 293, distance: 16.4
click at [169, 308] on span "[GEOGRAPHIC_DATA]" at bounding box center [196, 307] width 59 height 7
click at [163, 308] on input "[GEOGRAPHIC_DATA]" at bounding box center [159, 307] width 7 height 7
checkbox input "false"
click at [178, 284] on span "International" at bounding box center [182, 282] width 31 height 7
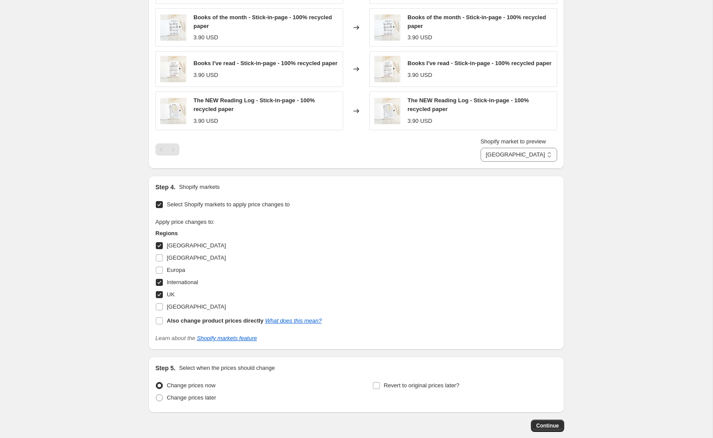
click at [163, 284] on input "International" at bounding box center [159, 282] width 7 height 7
checkbox input "false"
click at [178, 249] on span "[GEOGRAPHIC_DATA]" at bounding box center [196, 245] width 59 height 7
click at [163, 249] on input "[GEOGRAPHIC_DATA]" at bounding box center [159, 245] width 7 height 7
checkbox input "false"
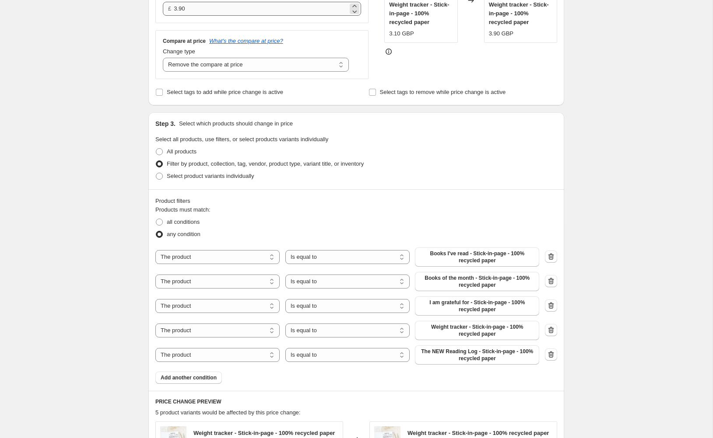
scroll to position [0, 0]
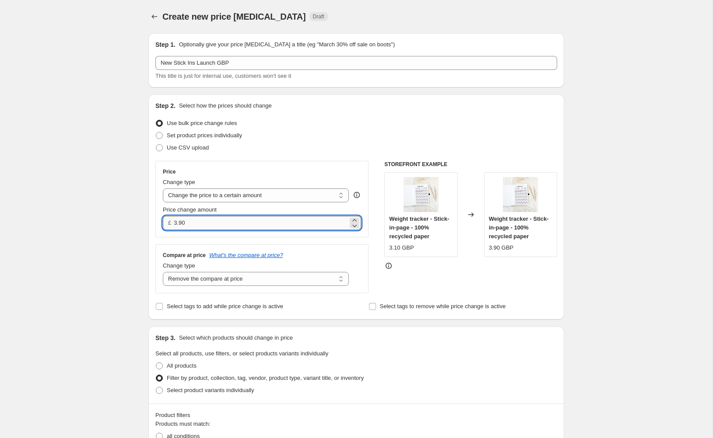
click at [232, 220] on input "3.90" at bounding box center [261, 223] width 174 height 14
type input "3.50"
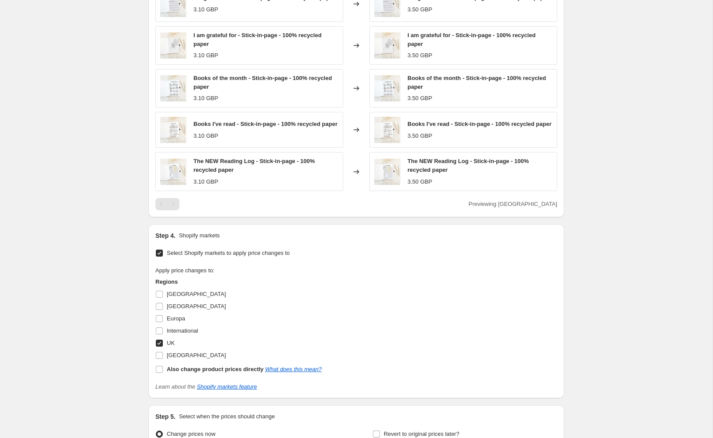
scroll to position [751, 0]
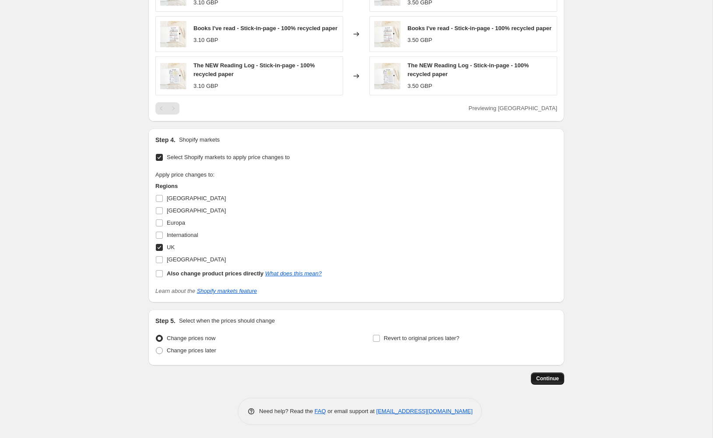
click at [546, 378] on span "Continue" at bounding box center [547, 378] width 23 height 7
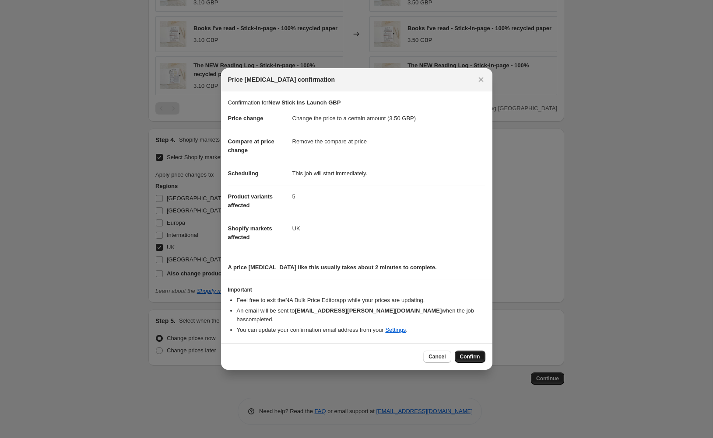
click at [469, 353] on span "Confirm" at bounding box center [470, 356] width 20 height 7
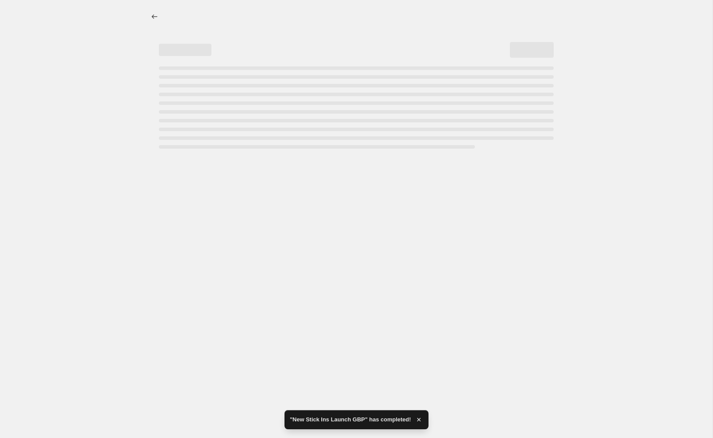
select select "remove"
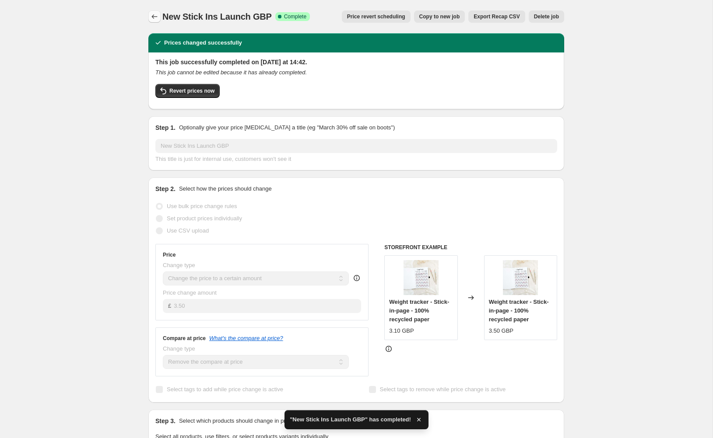
click at [148, 18] on button "Price change jobs" at bounding box center [154, 16] width 12 height 12
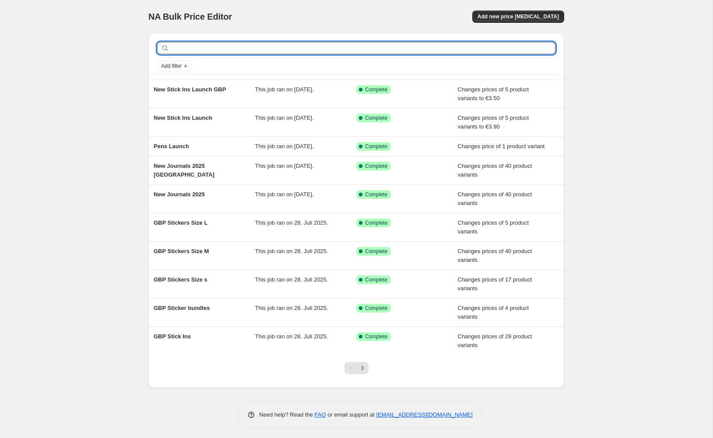
click at [226, 51] on input "text" at bounding box center [363, 48] width 384 height 12
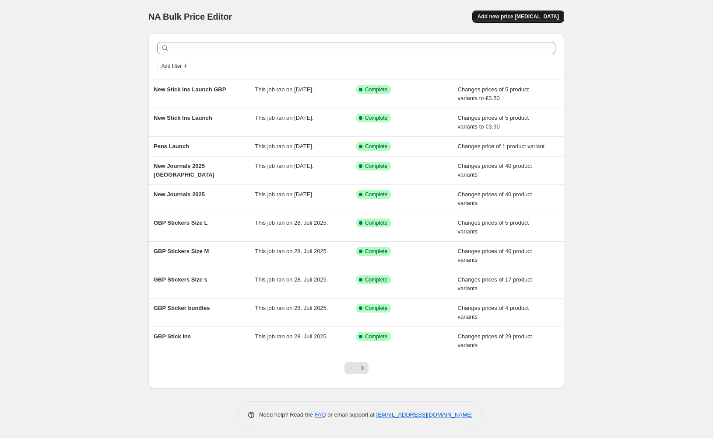
click at [534, 17] on span "Add new price [MEDICAL_DATA]" at bounding box center [517, 16] width 81 height 7
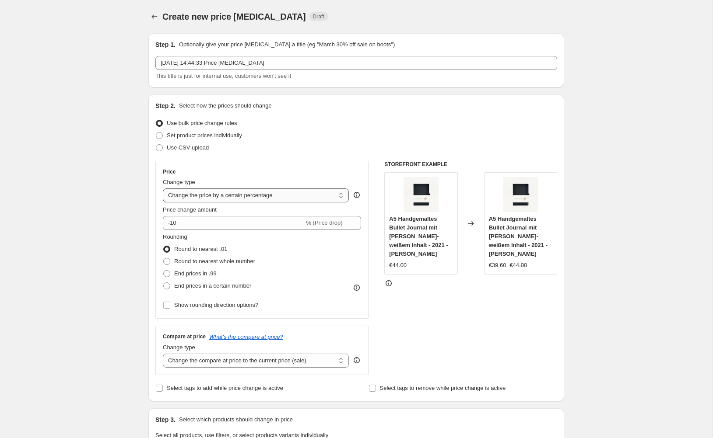
click at [226, 196] on select "Change the price to a certain amount Change the price by a certain amount Chang…" at bounding box center [256, 196] width 186 height 14
select select "to"
click at [163, 189] on select "Change the price to a certain amount Change the price by a certain amount Chang…" at bounding box center [256, 196] width 186 height 14
type input "80.00"
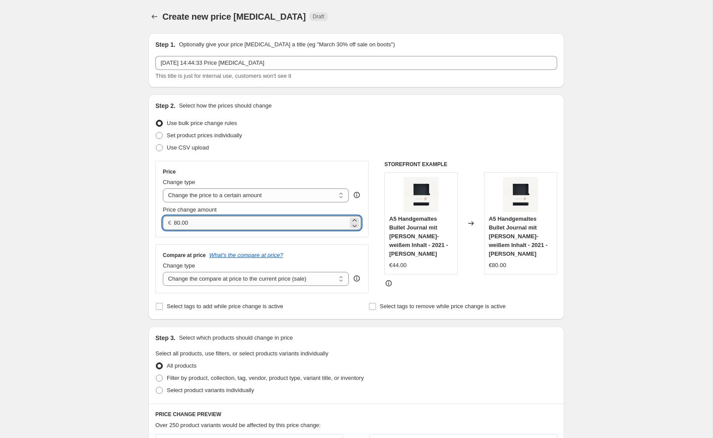
click at [206, 221] on input "80.00" at bounding box center [261, 223] width 174 height 14
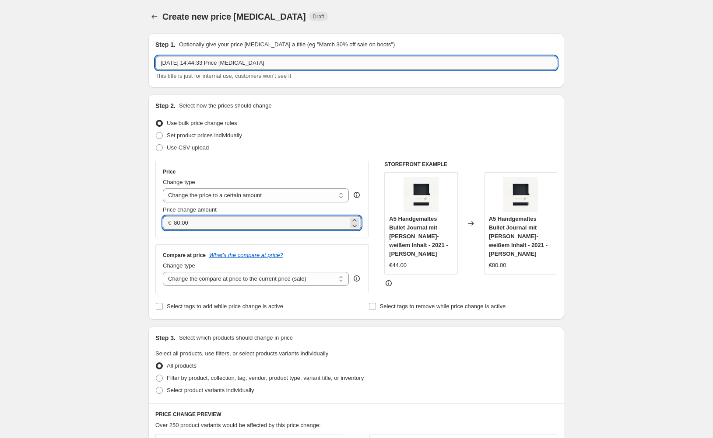
click at [206, 60] on input "[DATE] 14:44:33 Price [MEDICAL_DATA]" at bounding box center [356, 63] width 402 height 14
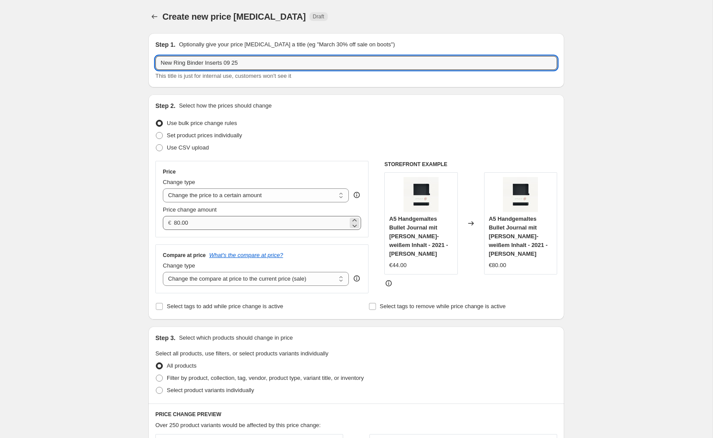
type input "New Ring Binder Inserts 09 25"
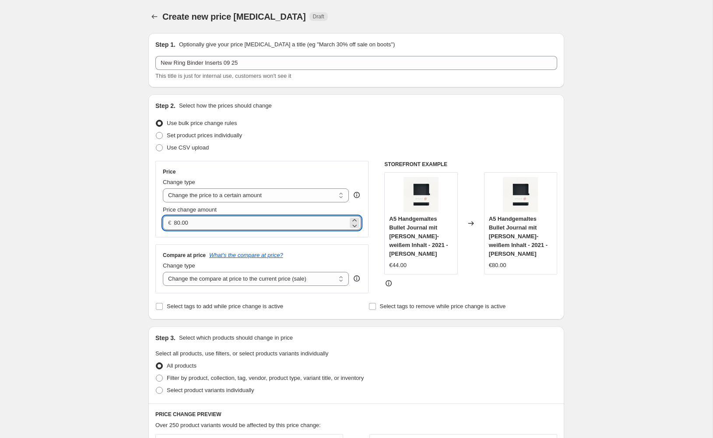
click at [207, 219] on input "80.00" at bounding box center [261, 223] width 174 height 14
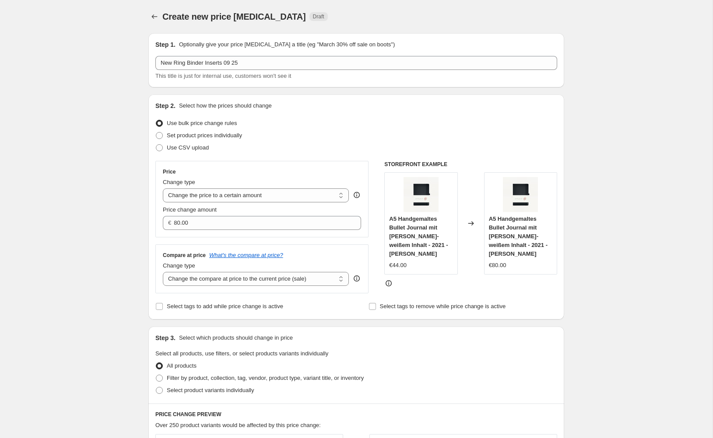
click at [142, 252] on div "Step 1. Optionally give your price [MEDICAL_DATA] a title (eg "March 30% off sa…" at bounding box center [352, 423] width 423 height 794
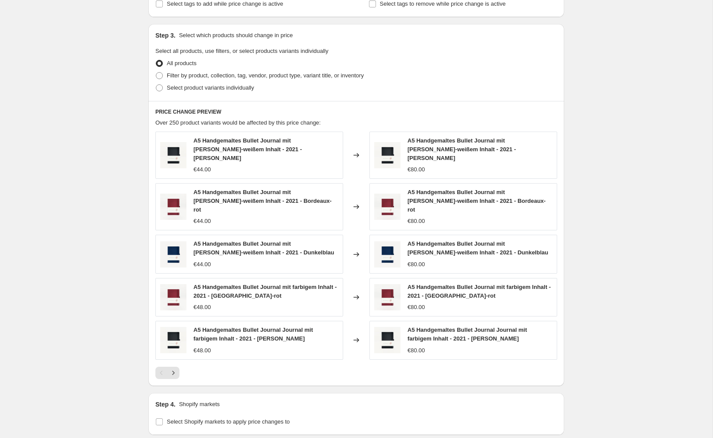
scroll to position [417, 0]
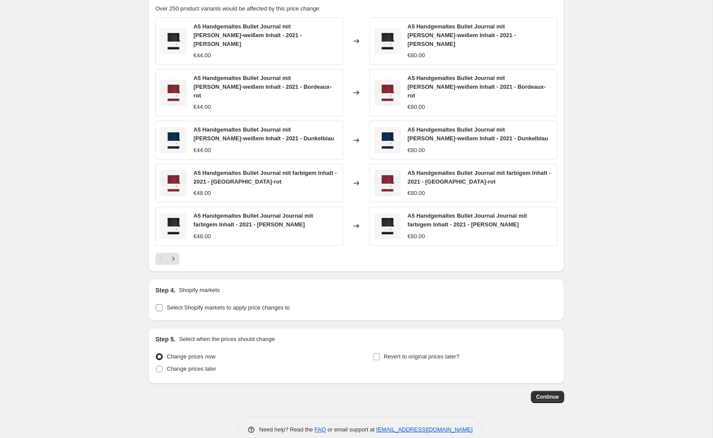
click at [206, 304] on span "Select Shopify markets to apply price changes to" at bounding box center [228, 307] width 123 height 7
click at [163, 304] on input "Select Shopify markets to apply price changes to" at bounding box center [159, 307] width 7 height 7
checkbox input "true"
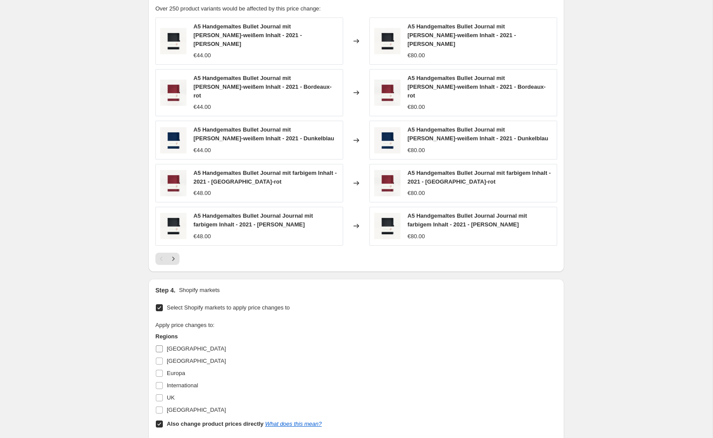
click at [179, 346] on span "[GEOGRAPHIC_DATA]" at bounding box center [196, 349] width 59 height 7
click at [163, 346] on input "[GEOGRAPHIC_DATA]" at bounding box center [159, 349] width 7 height 7
checkbox input "true"
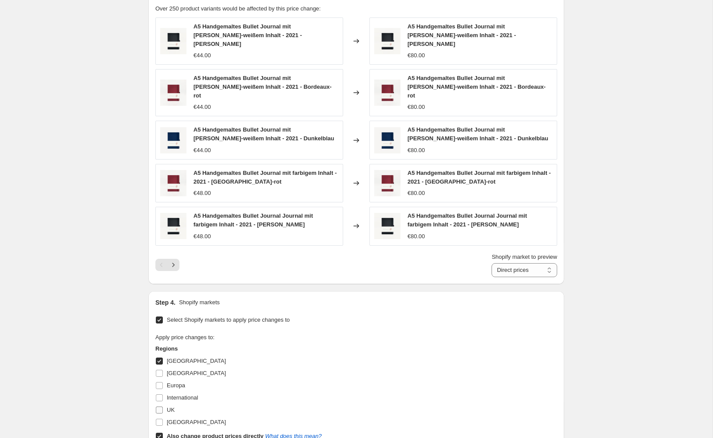
drag, startPoint x: 179, startPoint y: 379, endPoint x: 173, endPoint y: 393, distance: 15.7
click at [179, 395] on span "International" at bounding box center [182, 398] width 31 height 7
click at [163, 395] on input "International" at bounding box center [159, 398] width 7 height 7
checkbox input "true"
click at [169, 419] on span "[GEOGRAPHIC_DATA]" at bounding box center [196, 422] width 59 height 7
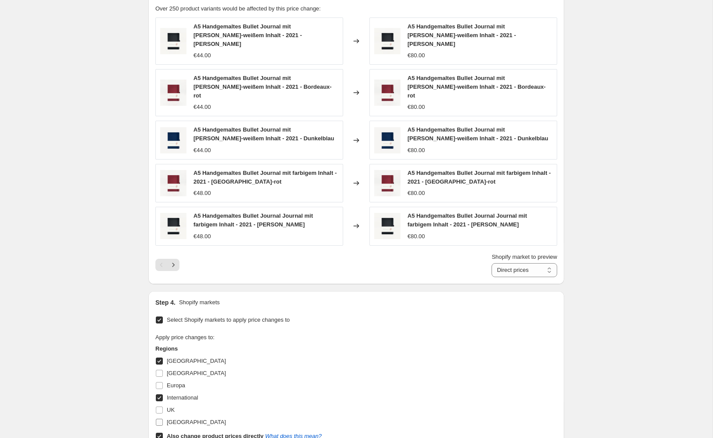
click at [163, 419] on input "[GEOGRAPHIC_DATA]" at bounding box center [159, 422] width 7 height 7
checkbox input "true"
click at [182, 433] on b "Also change product prices directly" at bounding box center [215, 436] width 97 height 7
click at [163, 433] on input "Also change product prices directly What does this mean?" at bounding box center [159, 436] width 7 height 7
checkbox input "false"
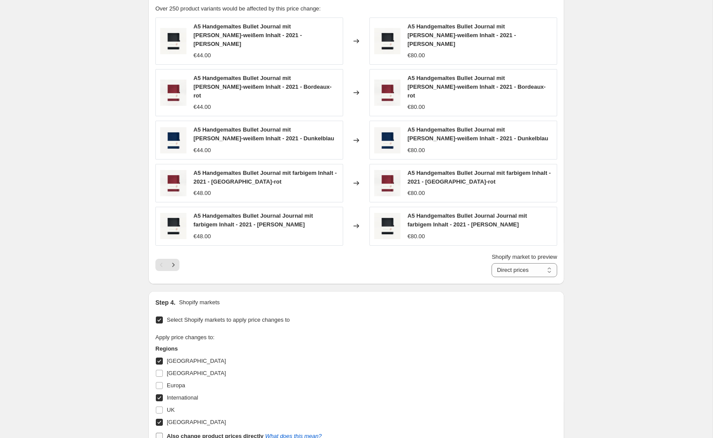
select select "51795263753"
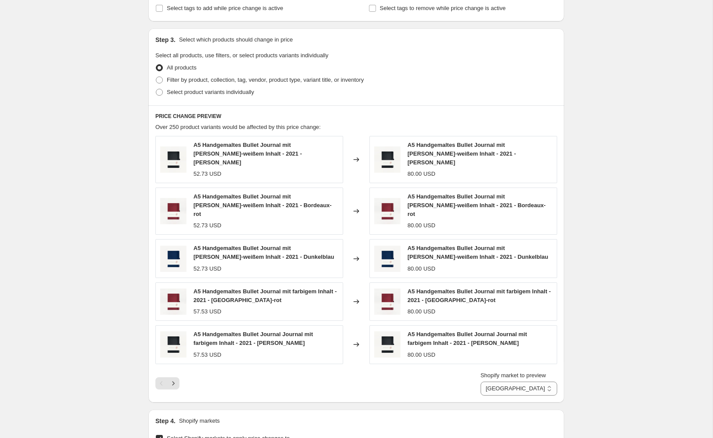
scroll to position [238, 0]
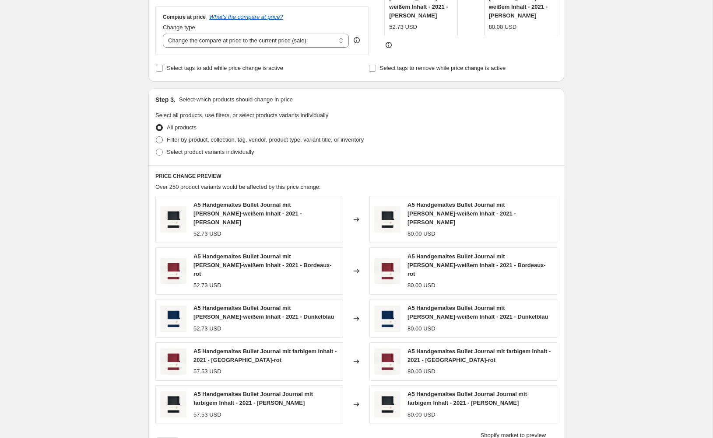
click at [250, 138] on span "Filter by product, collection, tag, vendor, product type, variant title, or inv…" at bounding box center [265, 139] width 197 height 7
click at [156, 137] on input "Filter by product, collection, tag, vendor, product type, variant title, or inv…" at bounding box center [156, 136] width 0 height 0
radio input "true"
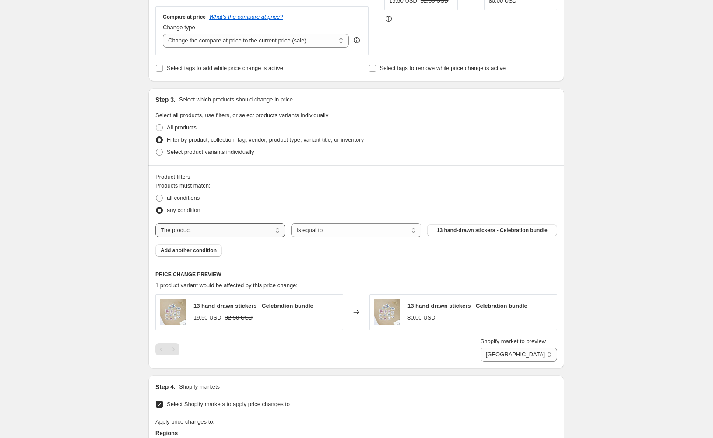
click at [238, 226] on select "The product The product's collection The product's tag The product's vendor The…" at bounding box center [220, 231] width 130 height 14
select select "collection"
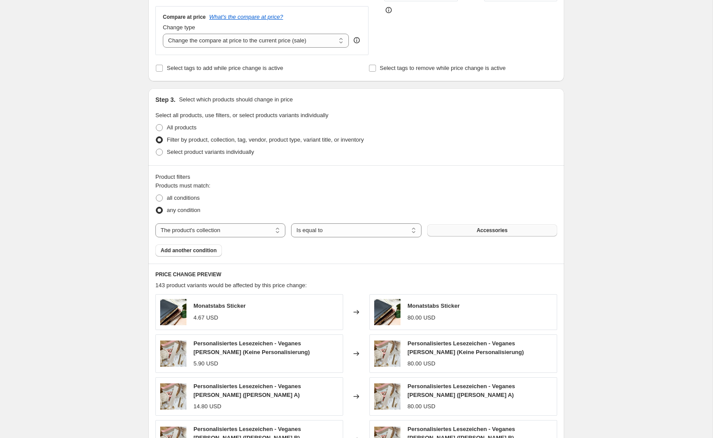
click at [499, 231] on span "Accessories" at bounding box center [491, 230] width 31 height 7
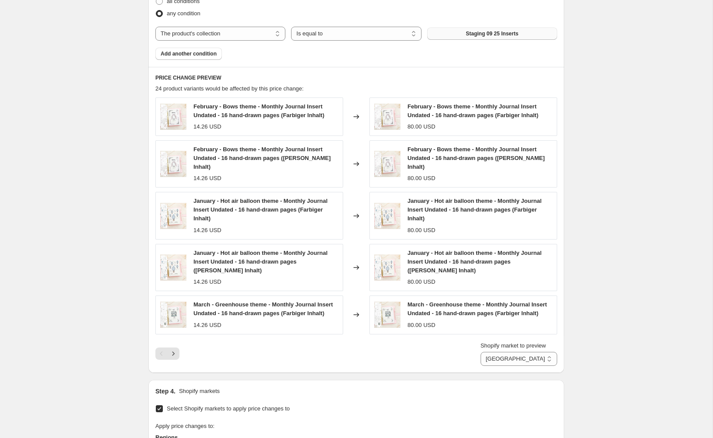
scroll to position [0, 0]
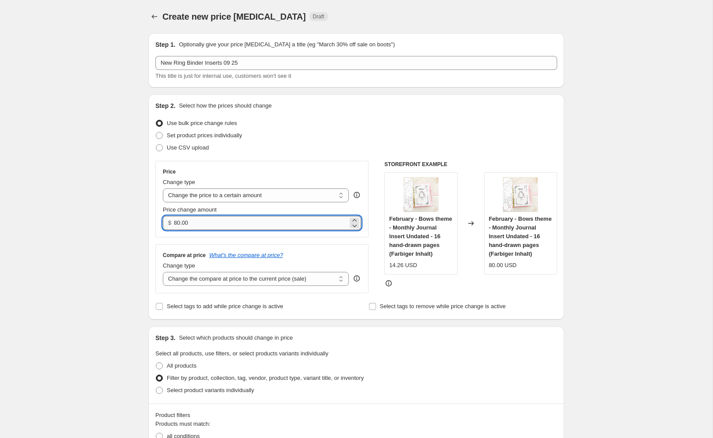
click at [215, 226] on input "80.00" at bounding box center [261, 223] width 174 height 14
click at [192, 221] on input "80.00" at bounding box center [261, 223] width 174 height 14
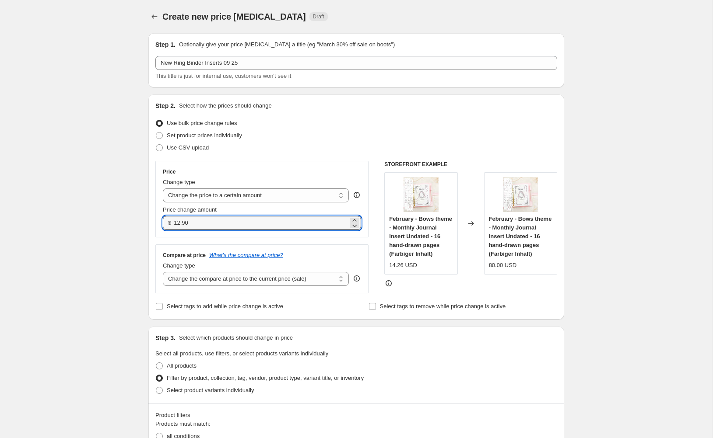
type input "12.90"
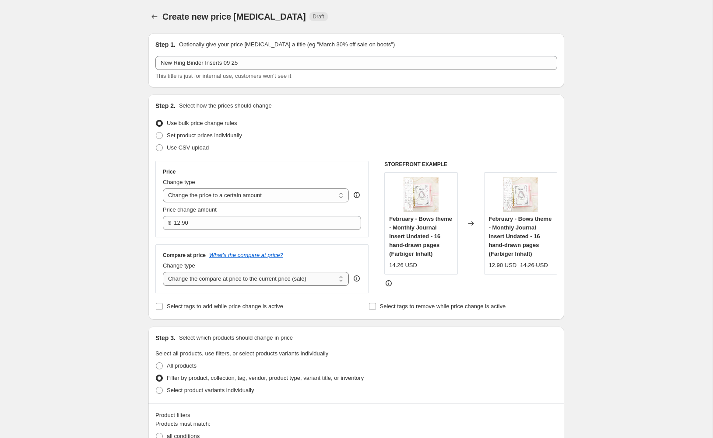
click at [238, 277] on select "Change the compare at price to the current price (sale) Change the compare at p…" at bounding box center [256, 279] width 186 height 14
select select "remove"
click at [163, 272] on select "Change the compare at price to the current price (sale) Change the compare at p…" at bounding box center [256, 279] width 186 height 14
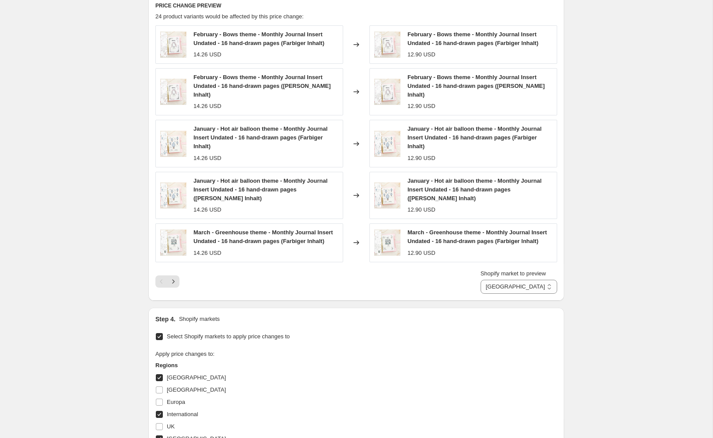
scroll to position [610, 0]
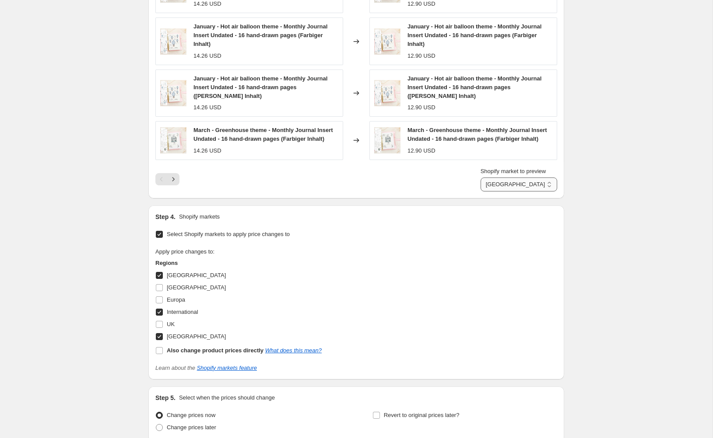
click at [524, 185] on select "Australien International [GEOGRAPHIC_DATA]" at bounding box center [518, 185] width 77 height 14
select select "987824291"
click at [486, 178] on select "Australien International [GEOGRAPHIC_DATA]" at bounding box center [518, 185] width 77 height 14
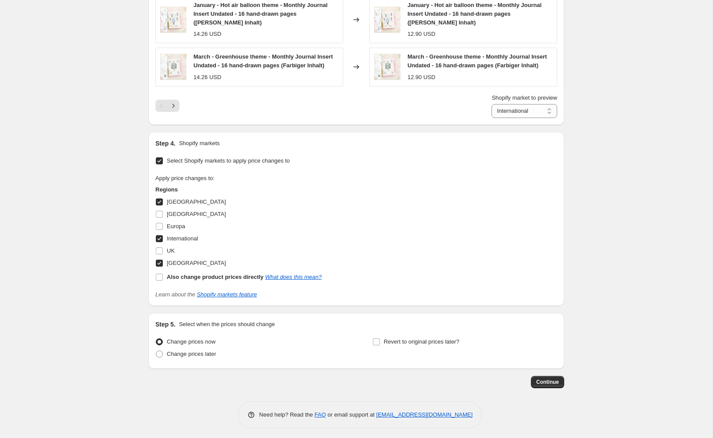
scroll to position [689, 0]
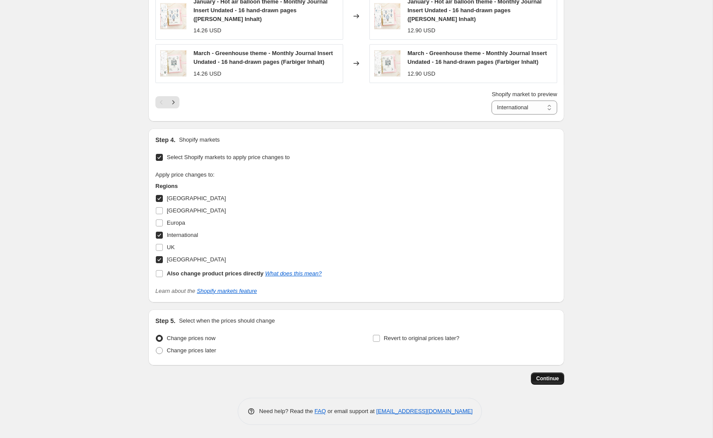
click at [544, 377] on span "Continue" at bounding box center [547, 378] width 23 height 7
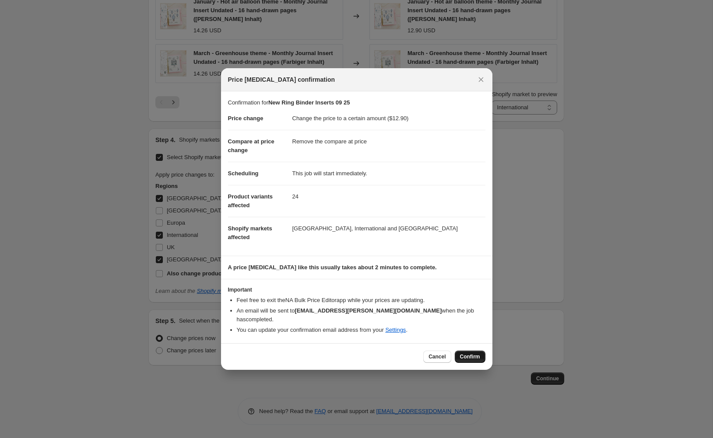
click at [473, 353] on span "Confirm" at bounding box center [470, 356] width 20 height 7
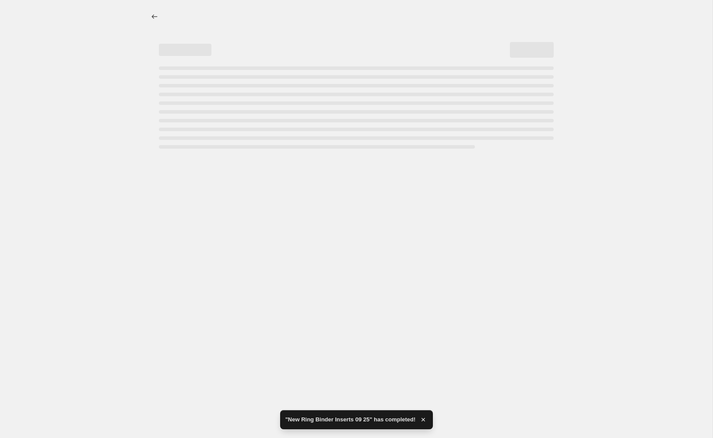
select select "remove"
select select "collection"
select select "987824291"
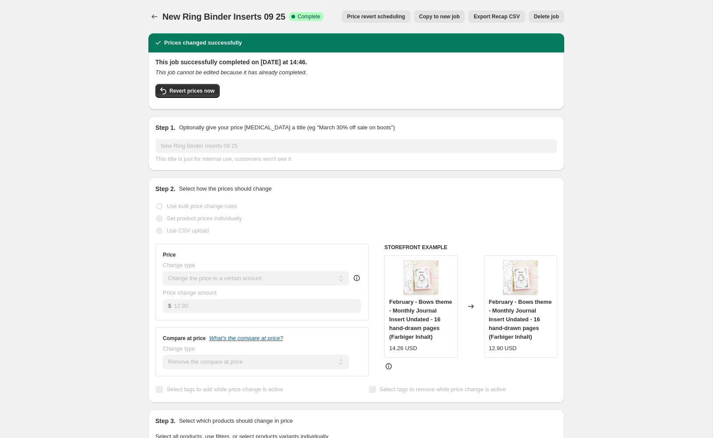
click at [451, 19] on span "Copy to new job" at bounding box center [439, 16] width 41 height 7
select select "remove"
select select "collection"
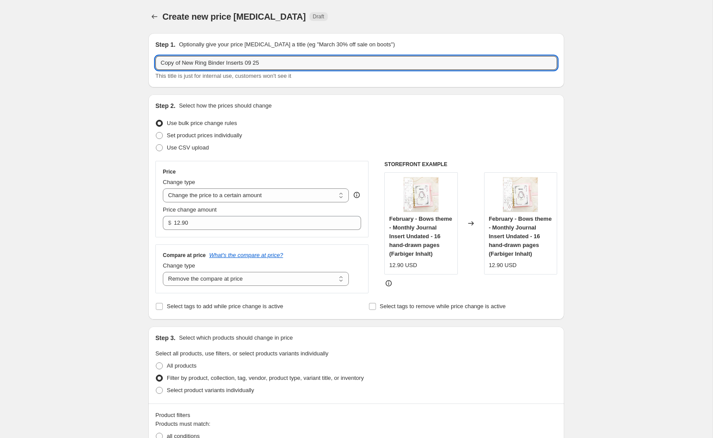
drag, startPoint x: 183, startPoint y: 63, endPoint x: 131, endPoint y: 63, distance: 52.1
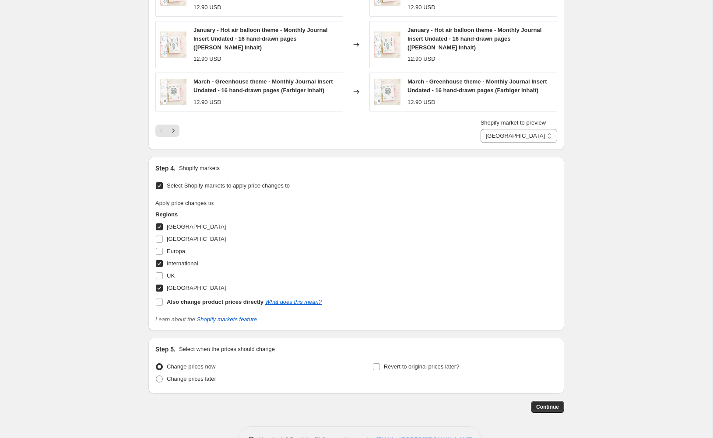
scroll to position [689, 0]
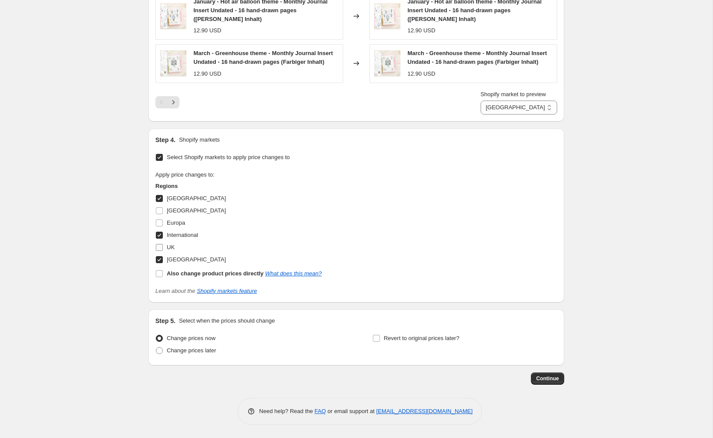
type input "New Ring Binder Inserts 09 25 GBP"
click at [169, 246] on span "UK" at bounding box center [171, 247] width 8 height 7
click at [163, 246] on input "UK" at bounding box center [159, 247] width 7 height 7
checkbox input "true"
click at [172, 260] on span "[GEOGRAPHIC_DATA]" at bounding box center [196, 259] width 59 height 7
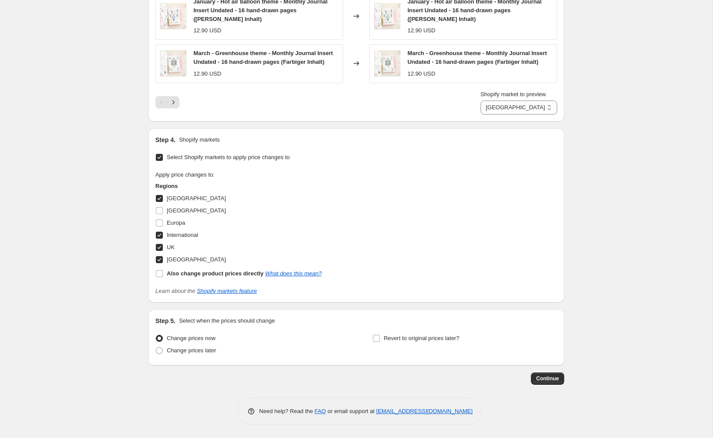
click at [163, 260] on input "[GEOGRAPHIC_DATA]" at bounding box center [159, 259] width 7 height 7
checkbox input "false"
click at [177, 234] on span "International" at bounding box center [182, 235] width 31 height 7
click at [163, 234] on input "International" at bounding box center [159, 235] width 7 height 7
checkbox input "false"
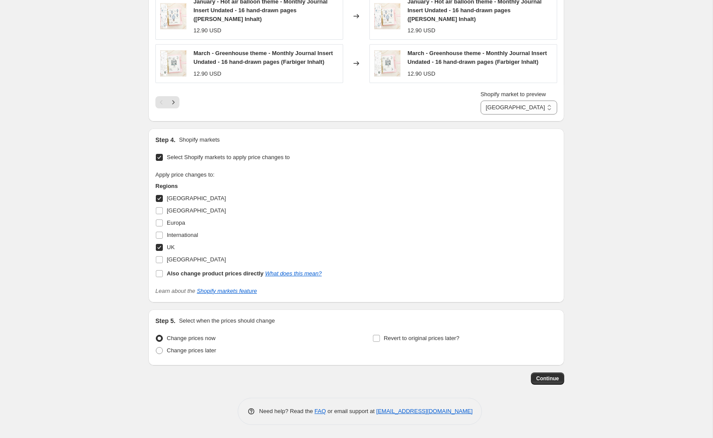
click at [175, 199] on span "[GEOGRAPHIC_DATA]" at bounding box center [196, 198] width 59 height 7
click at [163, 199] on input "[GEOGRAPHIC_DATA]" at bounding box center [159, 198] width 7 height 7
checkbox input "false"
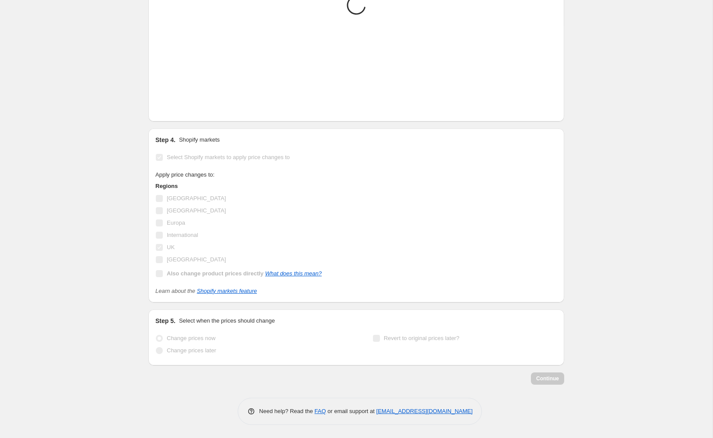
scroll to position [633, 0]
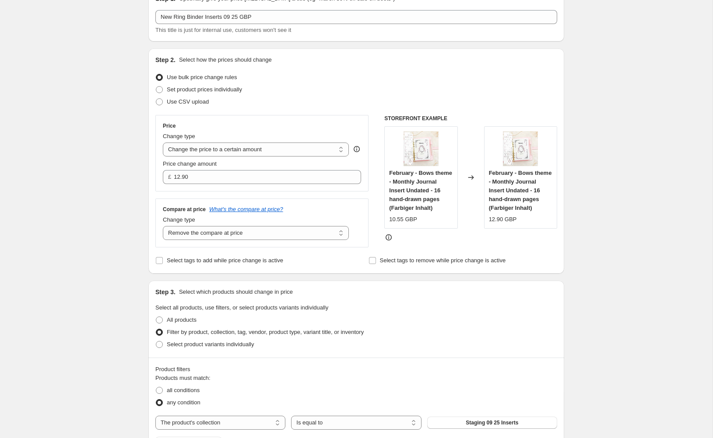
scroll to position [42, 0]
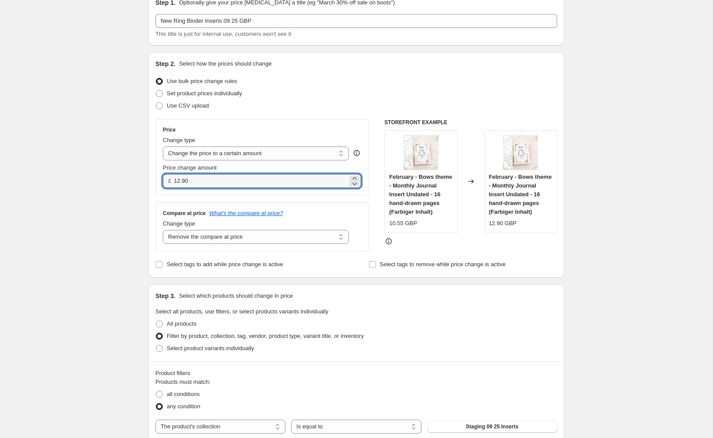
drag, startPoint x: 178, startPoint y: 179, endPoint x: 182, endPoint y: 206, distance: 27.5
click at [178, 179] on input "12.90" at bounding box center [261, 181] width 174 height 14
type input "11.90"
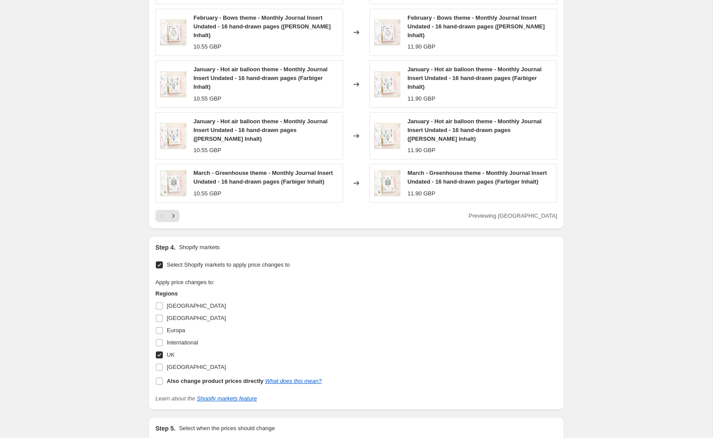
scroll to position [677, 0]
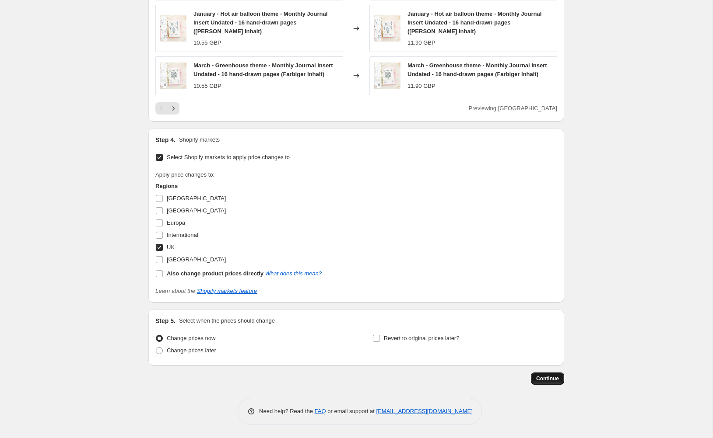
click at [550, 378] on span "Continue" at bounding box center [547, 378] width 23 height 7
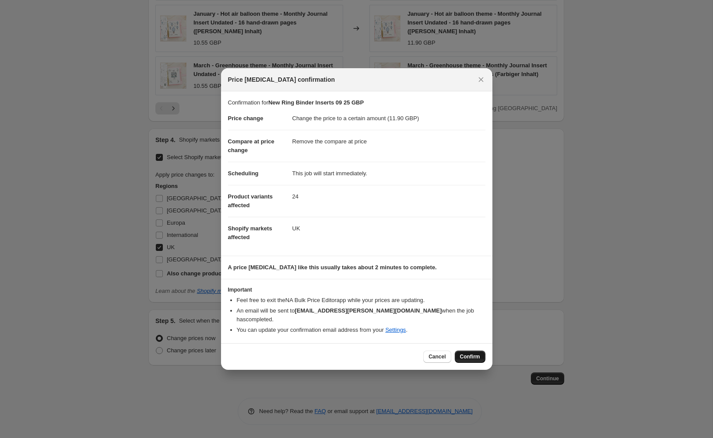
click at [471, 353] on span "Confirm" at bounding box center [470, 356] width 20 height 7
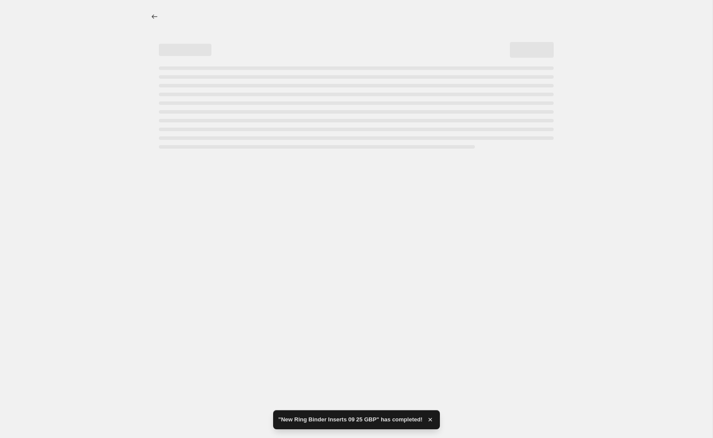
select select "remove"
select select "collection"
